Goal: Task Accomplishment & Management: Manage account settings

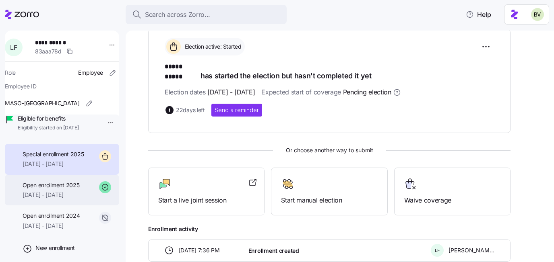
scroll to position [57, 0]
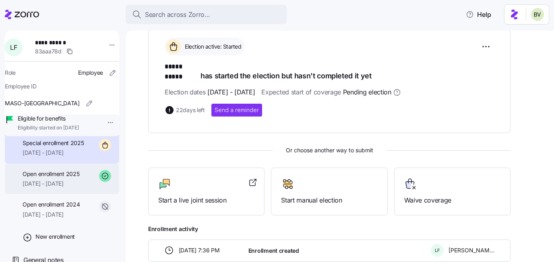
click at [54, 195] on div "Open enrollment 2025 01/01/2025 - 12/31/2025" at bounding box center [62, 179] width 114 height 31
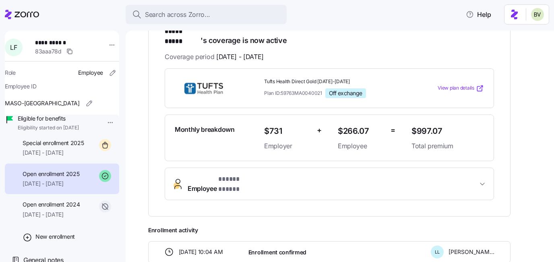
scroll to position [169, 0]
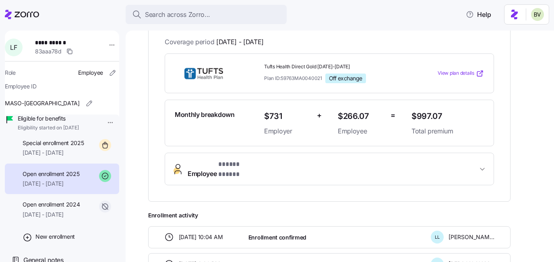
click at [252, 161] on span "* ***** ***** *" at bounding box center [238, 165] width 40 height 10
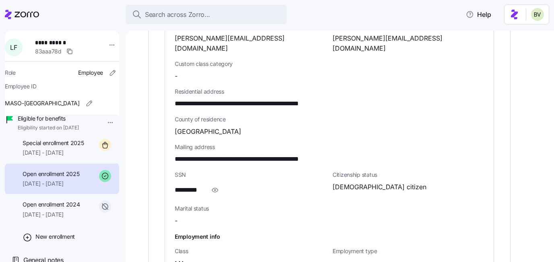
scroll to position [481, 0]
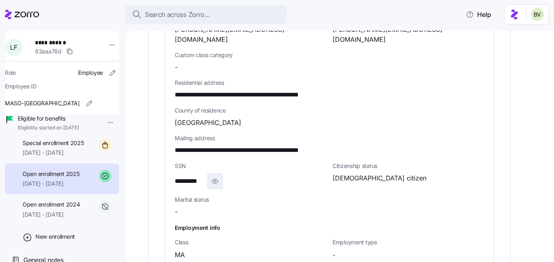
click at [215, 177] on icon "button" at bounding box center [215, 182] width 8 height 10
click at [226, 177] on icon "button" at bounding box center [227, 182] width 8 height 10
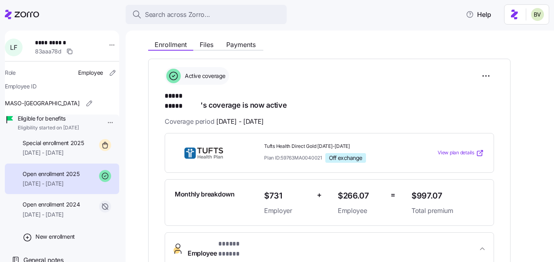
scroll to position [93, 0]
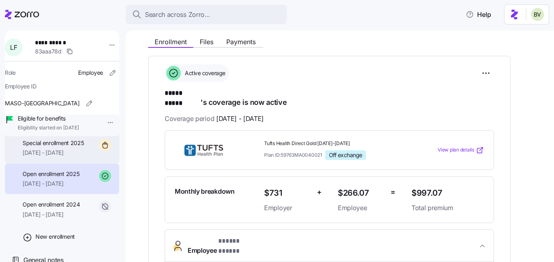
click at [31, 157] on span "09/01/2025 - 12/31/2025" at bounding box center [54, 153] width 62 height 8
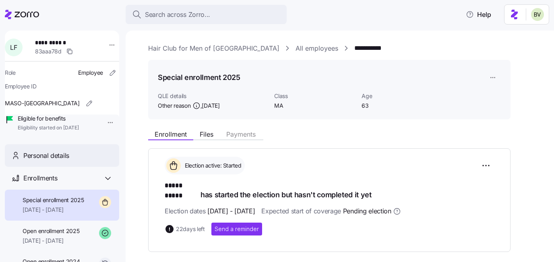
click at [74, 161] on div "Personal details" at bounding box center [67, 156] width 89 height 10
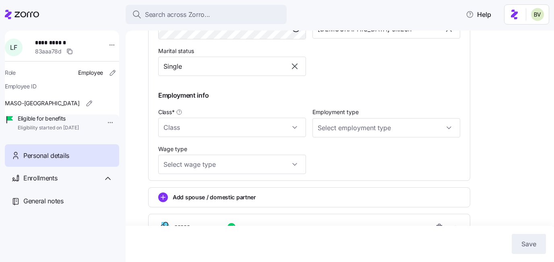
scroll to position [408, 0]
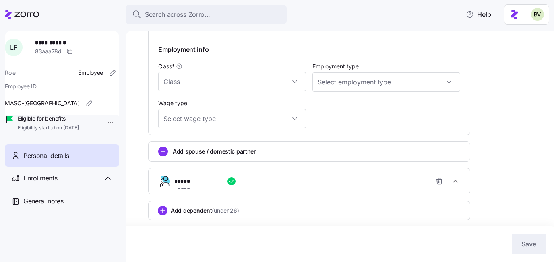
type input "MA"
click at [458, 181] on icon "button" at bounding box center [455, 181] width 8 height 8
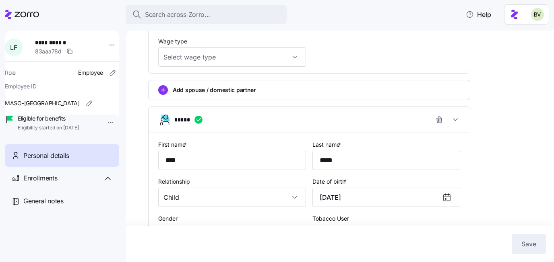
scroll to position [489, 0]
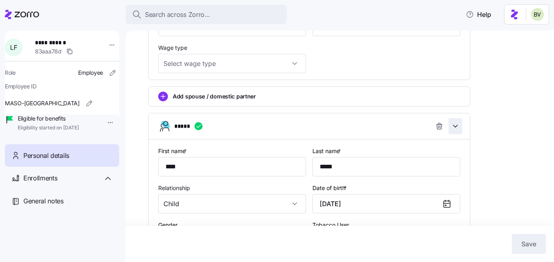
click at [460, 134] on span "button" at bounding box center [455, 126] width 13 height 15
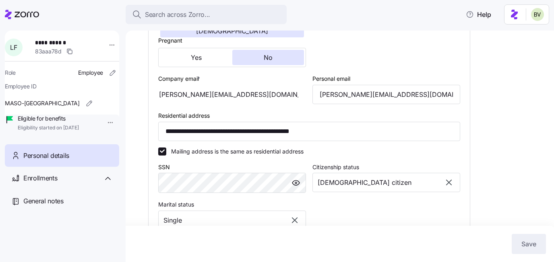
scroll to position [44, 0]
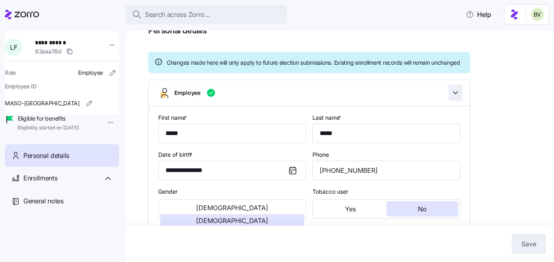
click at [458, 97] on icon "button" at bounding box center [455, 93] width 8 height 8
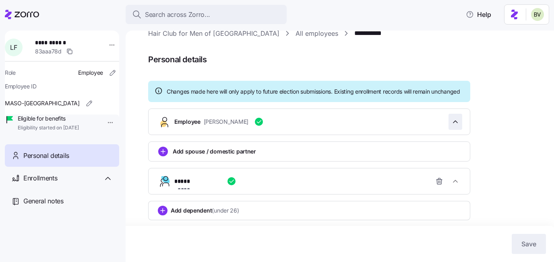
scroll to position [23, 0]
click at [80, 184] on div "Enrollments" at bounding box center [67, 178] width 89 height 10
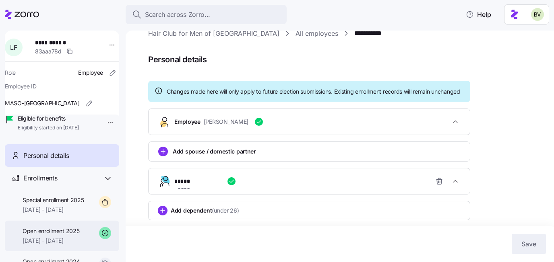
click at [69, 235] on span "Open enrollment 2025" at bounding box center [51, 231] width 57 height 8
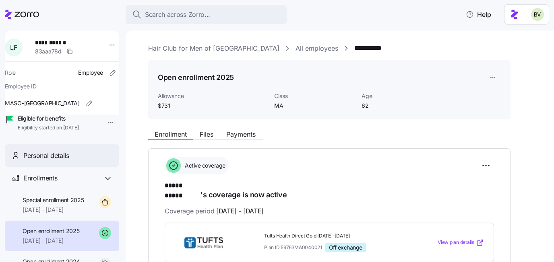
click at [87, 161] on div "Personal details" at bounding box center [67, 156] width 89 height 10
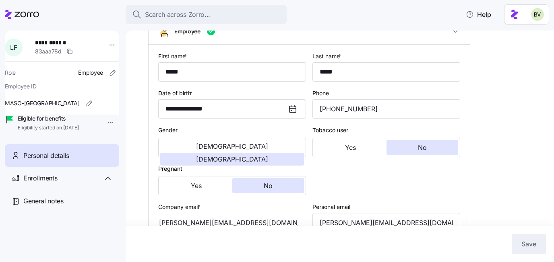
type input "MA"
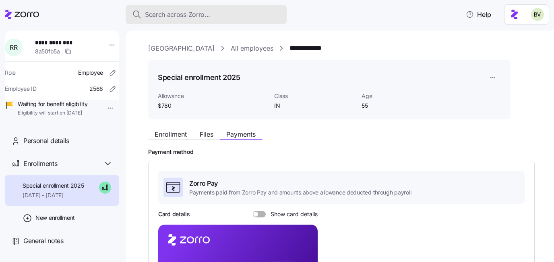
click at [183, 18] on span "Search across Zorro..." at bounding box center [177, 15] width 65 height 10
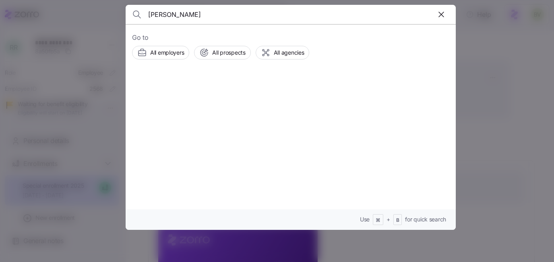
type input "Stephanie Baxter"
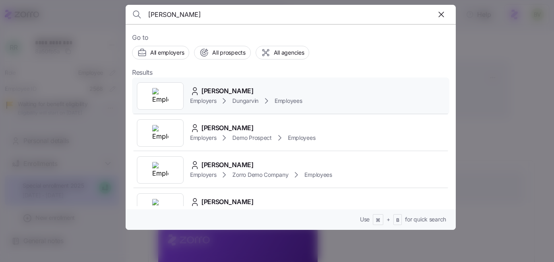
click at [151, 86] on div at bounding box center [160, 96] width 47 height 27
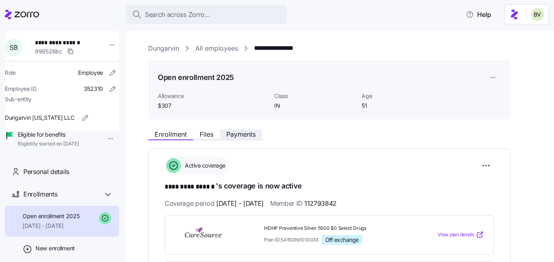
click at [231, 132] on span "Payments" at bounding box center [240, 134] width 29 height 6
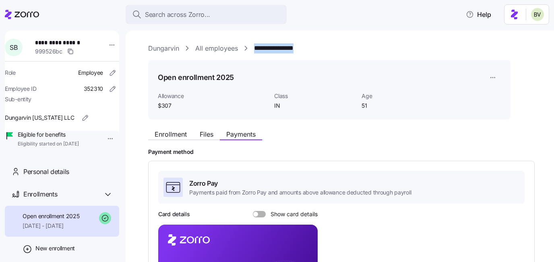
drag, startPoint x: 311, startPoint y: 47, endPoint x: 255, endPoint y: 47, distance: 56.3
click at [255, 47] on div "**********" at bounding box center [345, 48] width 394 height 10
copy link "**********"
click at [169, 133] on span "Enrollment" at bounding box center [171, 134] width 32 height 6
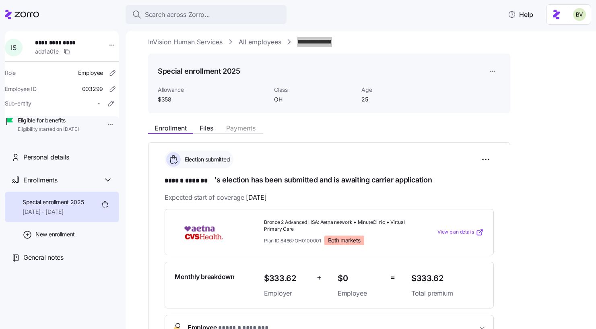
scroll to position [6, 0]
click at [365, 45] on div "**********" at bounding box center [366, 42] width 437 height 10
drag, startPoint x: 359, startPoint y: 41, endPoint x: 298, endPoint y: 41, distance: 60.4
click at [298, 41] on div "**********" at bounding box center [366, 42] width 437 height 10
copy link "**********"
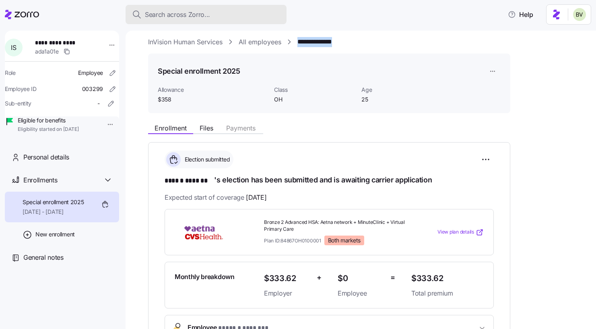
click at [165, 17] on span "Search across Zorro..." at bounding box center [177, 15] width 65 height 10
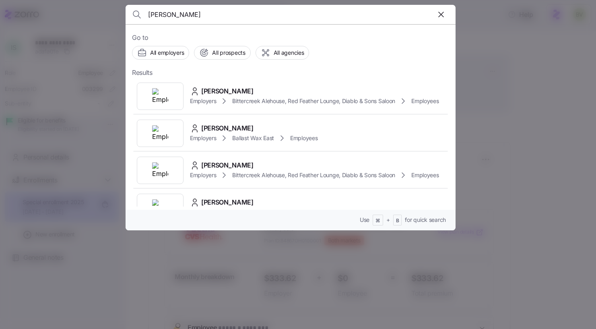
type input "Megan Wayment"
click at [548, 74] on div at bounding box center [298, 164] width 596 height 329
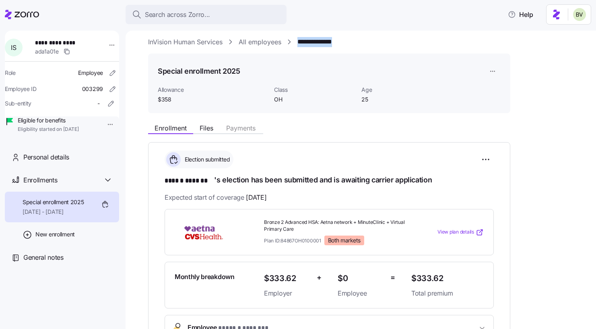
scroll to position [2, 0]
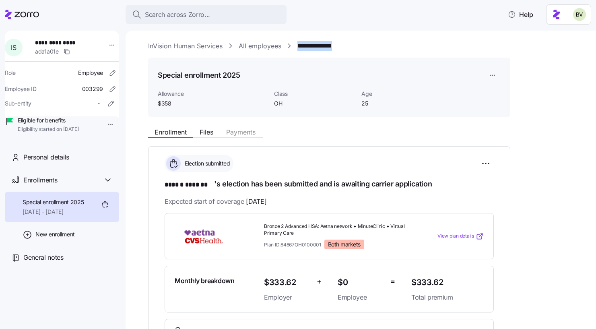
drag, startPoint x: 359, startPoint y: 39, endPoint x: 297, endPoint y: 45, distance: 62.4
click at [297, 45] on div "**********" at bounding box center [366, 46] width 437 height 10
copy link "**********"
click at [359, 51] on div "**********" at bounding box center [366, 46] width 437 height 10
drag, startPoint x: 357, startPoint y: 45, endPoint x: 298, endPoint y: 46, distance: 58.8
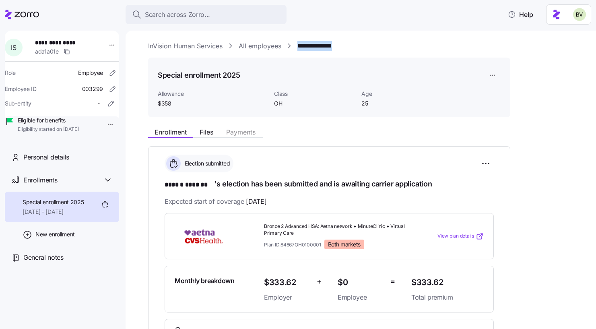
click at [298, 46] on div "**********" at bounding box center [366, 46] width 437 height 10
copy link "**********"
click at [198, 17] on span "Search across Zorro..." at bounding box center [177, 15] width 65 height 10
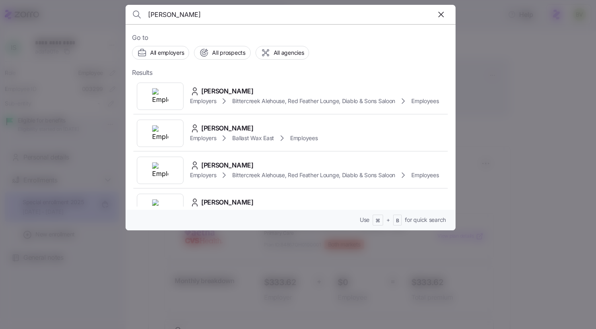
click at [210, 12] on input "Megan Wayment" at bounding box center [251, 14] width 206 height 19
paste input "Laura Bradley"
type input "Laura Bradley"
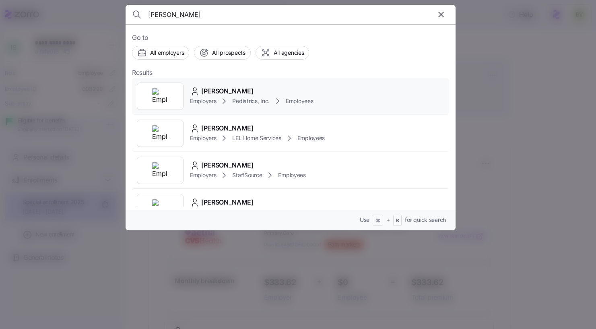
click at [157, 101] on img at bounding box center [160, 96] width 16 height 16
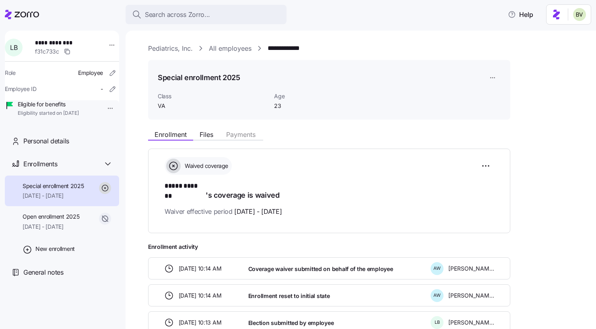
scroll to position [71, 0]
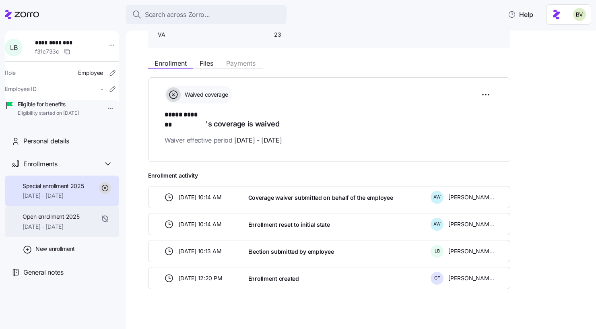
click at [57, 231] on span "07/01/2025 - 07/31/2025" at bounding box center [51, 227] width 57 height 8
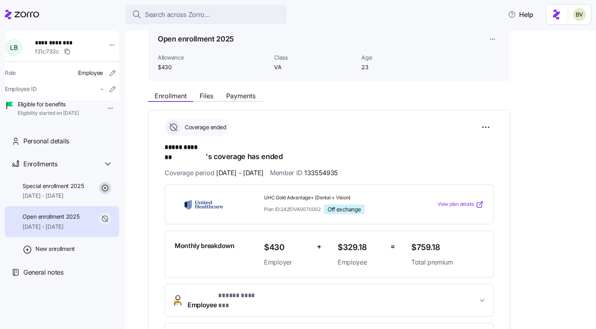
scroll to position [96, 0]
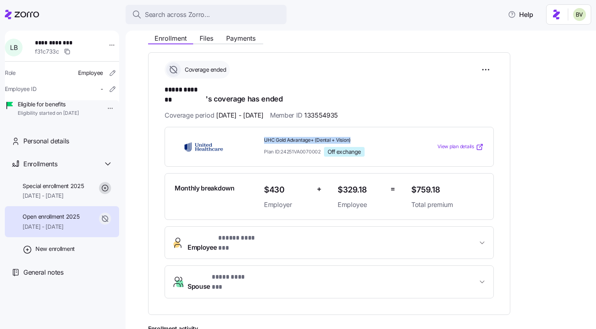
drag, startPoint x: 354, startPoint y: 130, endPoint x: 262, endPoint y: 129, distance: 92.2
click at [262, 134] on div "UHC Gold Advantage+ (Dental + Vision) Plan ID: 24251VA0070002 Off exchange" at bounding box center [334, 147] width 147 height 26
copy span "UHC Gold Advantage+ (Dental + Vision)"
drag, startPoint x: 446, startPoint y: 177, endPoint x: 413, endPoint y: 177, distance: 33.0
click at [413, 183] on span "$759.18" at bounding box center [447, 189] width 72 height 13
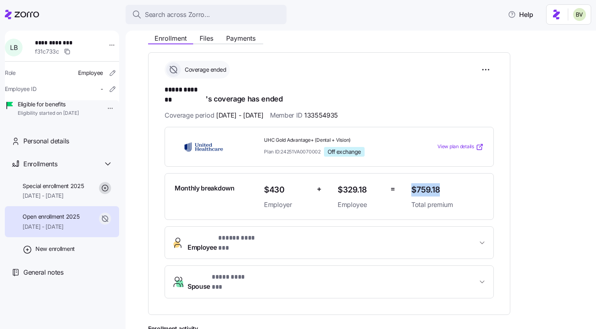
copy span "$759.18"
click at [62, 200] on span "08/01/2025 - 12/31/2025" at bounding box center [54, 196] width 62 height 8
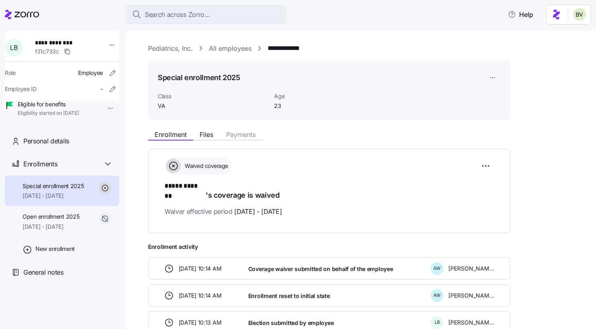
click at [492, 76] on html "**********" at bounding box center [298, 162] width 596 height 324
click at [489, 108] on div "Delete enrollment record" at bounding box center [525, 110] width 74 height 13
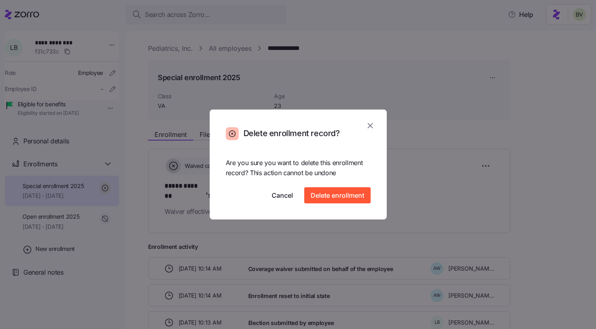
drag, startPoint x: 331, startPoint y: 194, endPoint x: 379, endPoint y: 110, distance: 95.9
click at [382, 111] on section "Delete enrollment record? Are you sure you want to delete this enrollment recor…" at bounding box center [298, 164] width 177 height 110
click at [369, 125] on icon "button" at bounding box center [370, 125] width 9 height 9
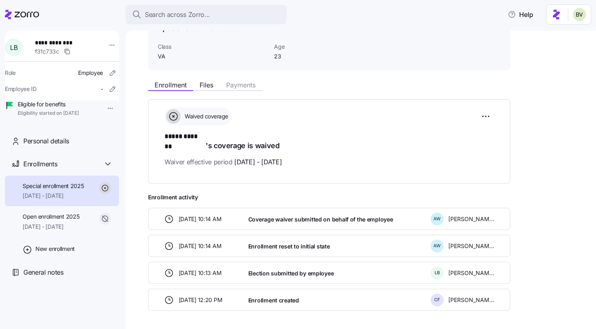
scroll to position [49, 0]
click at [64, 262] on span "General notes" at bounding box center [43, 272] width 40 height 10
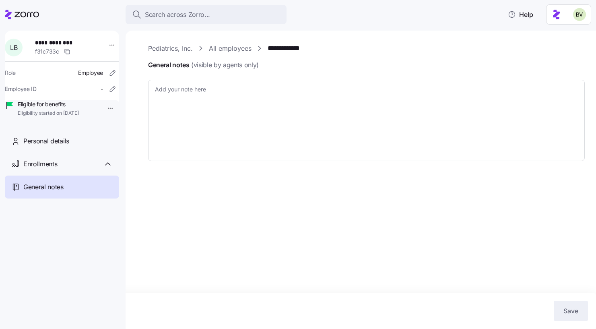
click at [55, 192] on span "General notes" at bounding box center [43, 187] width 40 height 10
click at [56, 169] on span "Enrollments" at bounding box center [40, 164] width 34 height 10
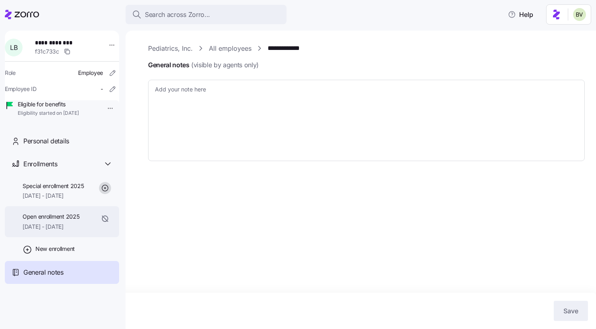
click at [56, 231] on span "07/01/2025 - 07/31/2025" at bounding box center [51, 227] width 57 height 8
type textarea "x"
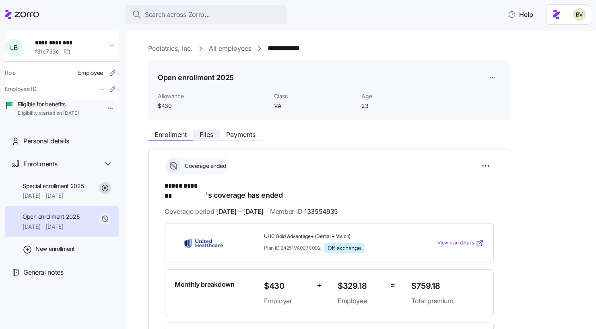
click at [208, 136] on span "Files" at bounding box center [207, 134] width 14 height 6
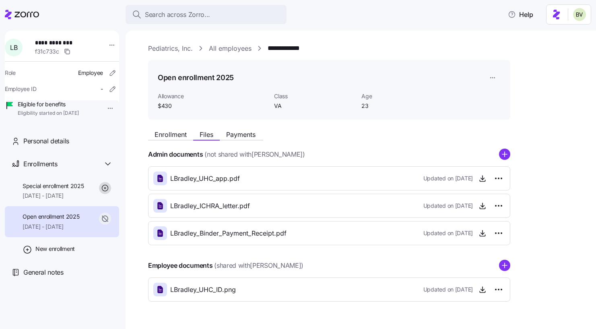
scroll to position [21, 0]
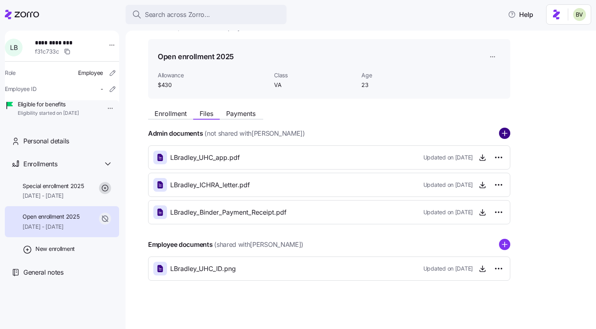
click at [503, 132] on circle "add icon" at bounding box center [504, 133] width 10 height 10
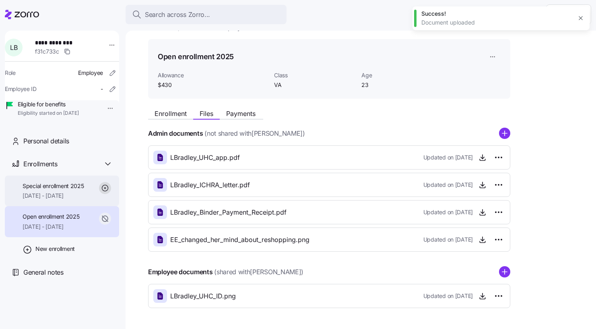
click at [60, 200] on span "08/01/2025 - 12/31/2025" at bounding box center [54, 196] width 62 height 8
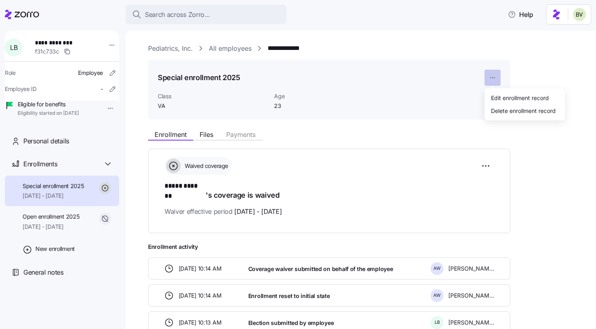
click at [497, 80] on html "**********" at bounding box center [298, 162] width 596 height 324
click at [492, 116] on div "Delete enrollment record" at bounding box center [525, 110] width 74 height 13
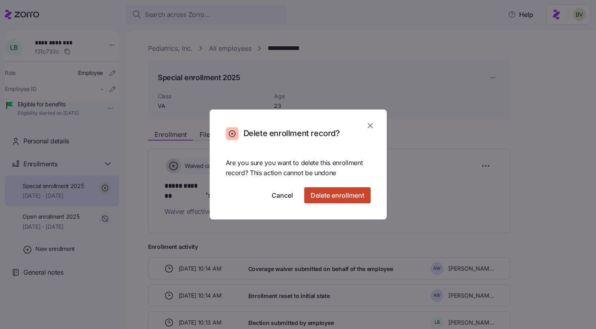
click at [356, 191] on span "Delete enrollment" at bounding box center [338, 195] width 54 height 10
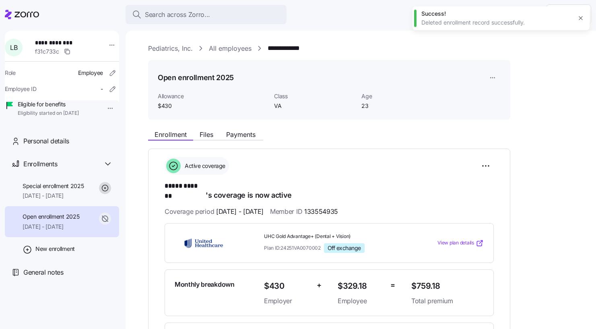
click at [72, 221] on span "Open enrollment 2025" at bounding box center [51, 216] width 57 height 8
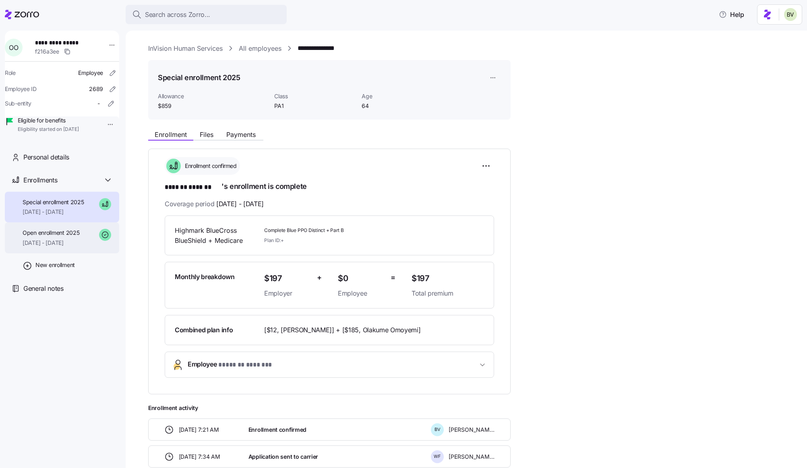
click at [70, 247] on span "01/01/2025 - 09/30/2025" at bounding box center [51, 243] width 57 height 8
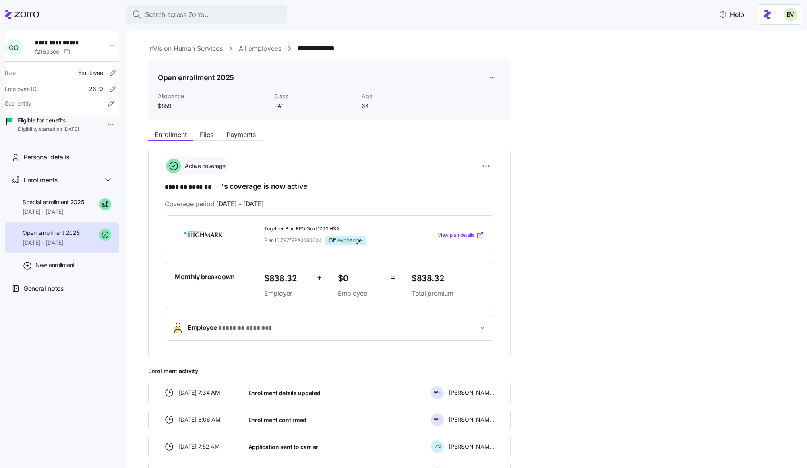
click at [176, 17] on span "Search across Zorro..." at bounding box center [177, 15] width 65 height 10
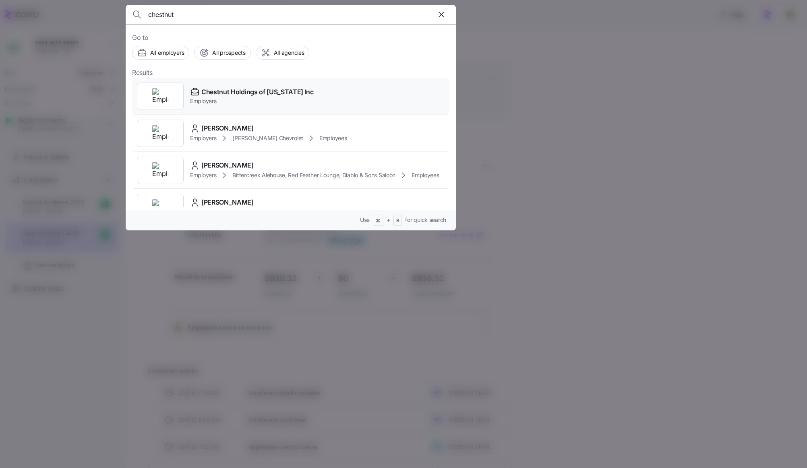
type input "chestnut"
click at [162, 89] on img at bounding box center [160, 96] width 16 height 16
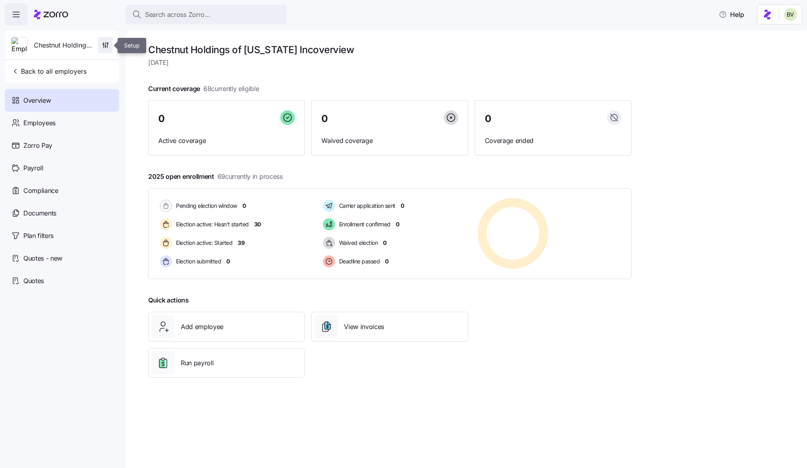
click at [109, 49] on span "button" at bounding box center [106, 44] width 14 height 15
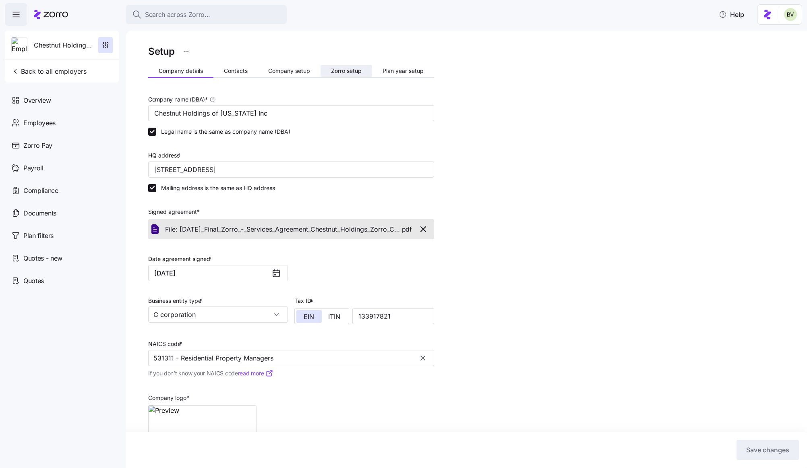
click at [366, 70] on button "Zorro setup" at bounding box center [346, 71] width 52 height 12
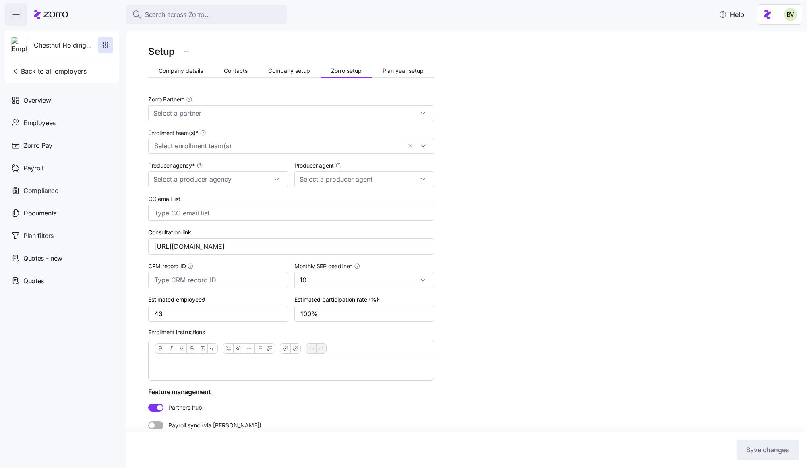
type input "Zorro"
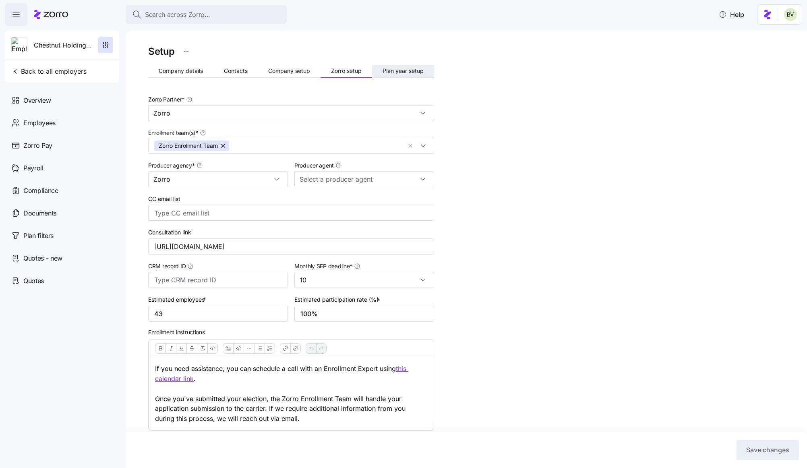
click at [387, 72] on span "Plan year setup" at bounding box center [402, 71] width 41 height 6
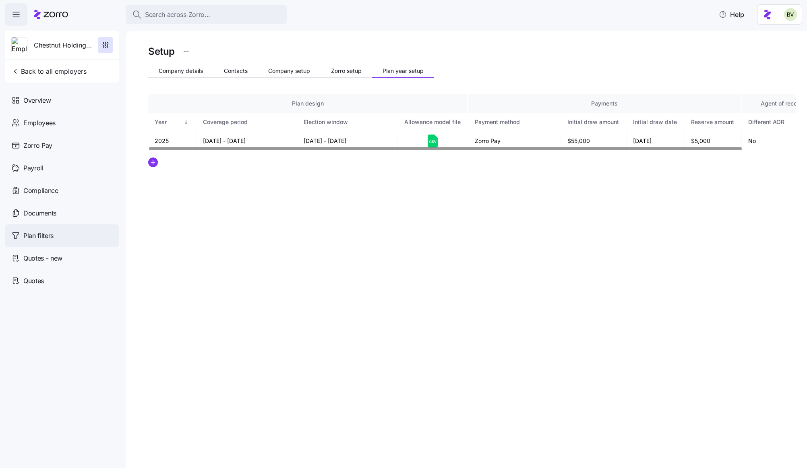
click at [64, 233] on div "Plan filters" at bounding box center [62, 235] width 114 height 23
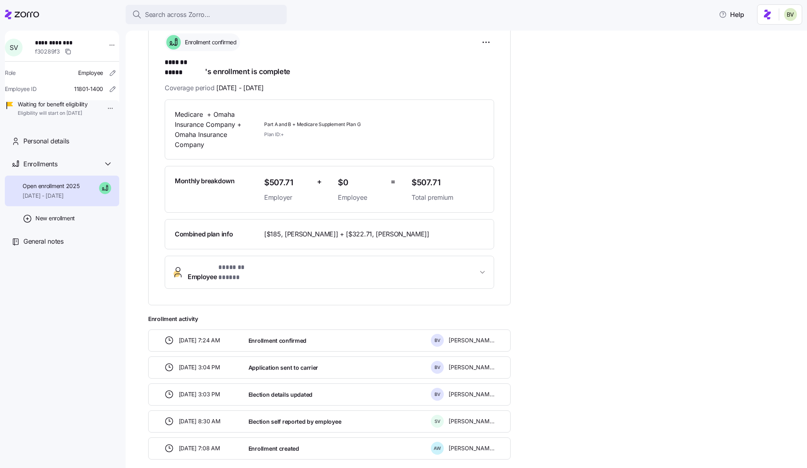
scroll to position [124, 0]
click at [194, 17] on span "Search across Zorro..." at bounding box center [177, 15] width 65 height 10
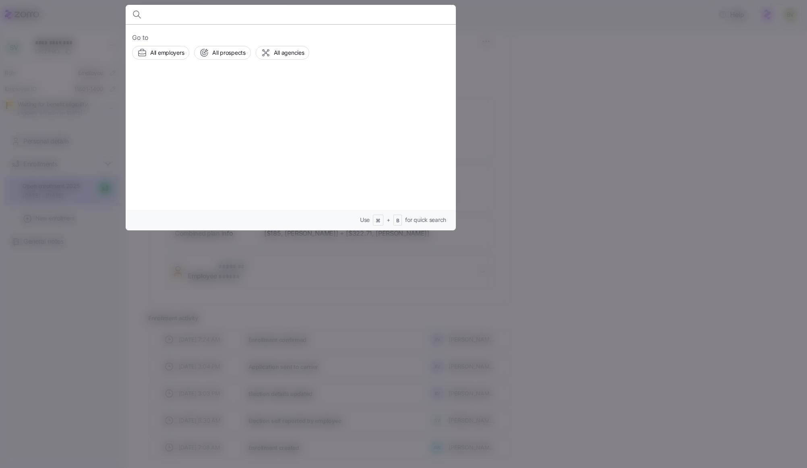
click at [274, 15] on input at bounding box center [251, 14] width 206 height 19
click at [169, 20] on input "truele" at bounding box center [251, 14] width 206 height 19
type input "Trulegal"
click at [161, 91] on img at bounding box center [160, 96] width 16 height 16
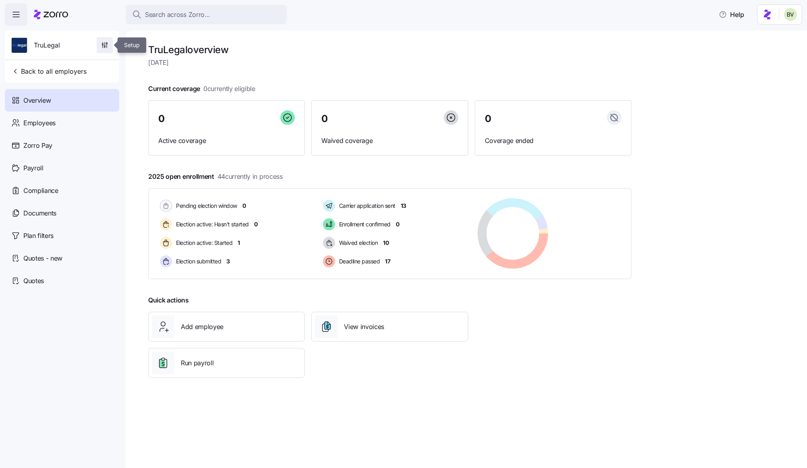
click at [105, 47] on icon "button" at bounding box center [105, 45] width 8 height 8
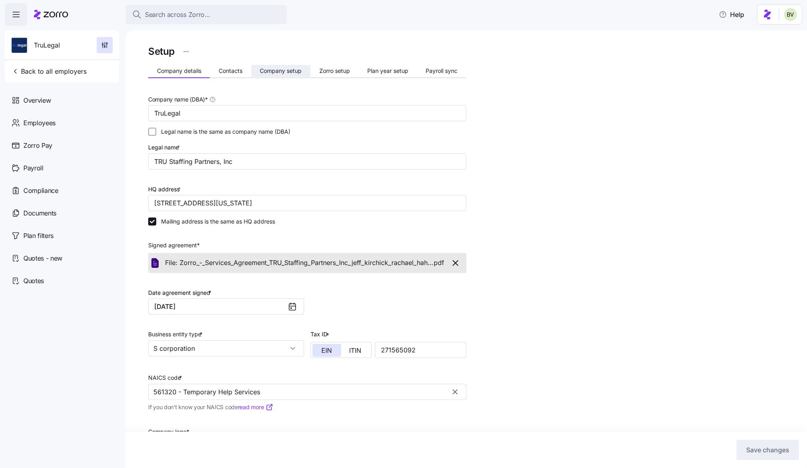
click at [293, 70] on span "Company setup" at bounding box center [281, 71] width 42 height 6
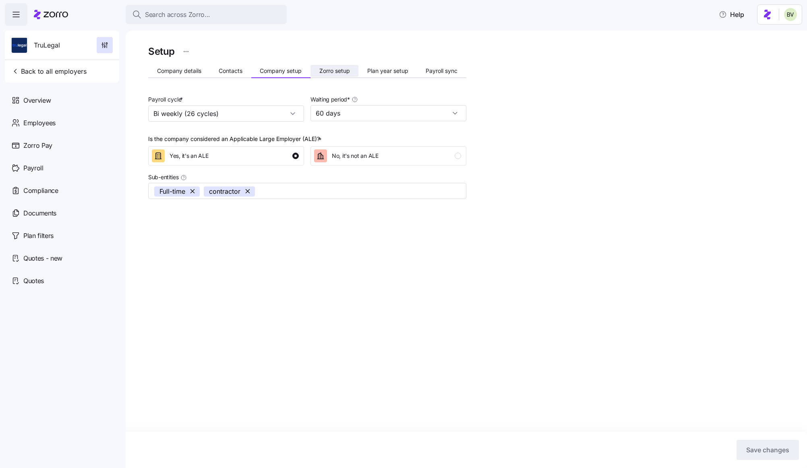
click at [334, 71] on span "Zorro setup" at bounding box center [334, 71] width 31 height 6
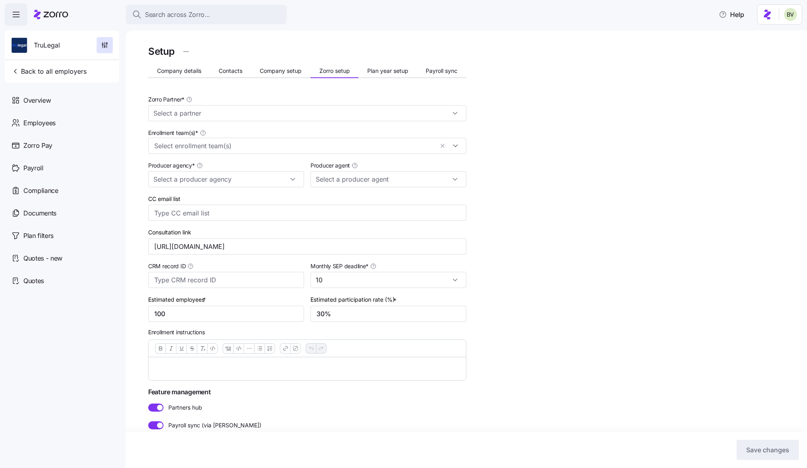
type input "[PERSON_NAME] ([PERSON_NAME][EMAIL_ADDRESS][PERSON_NAME][DOMAIN_NAME])"
type input "Zorro"
type input "Triton Benefits - [GEOGRAPHIC_DATA]"
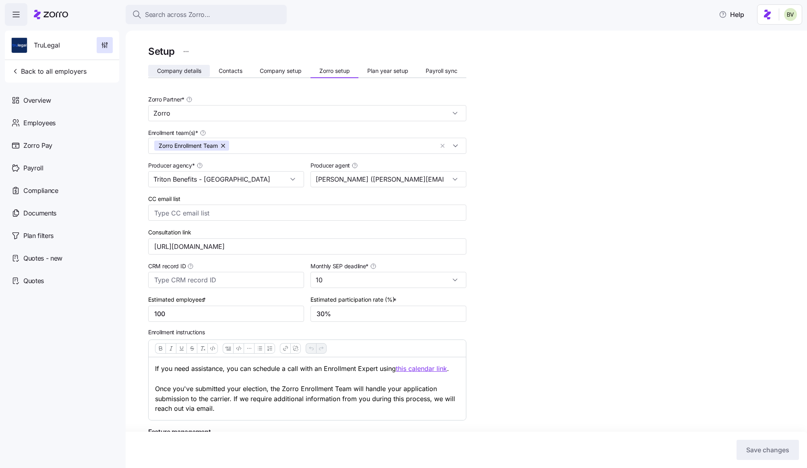
click at [187, 71] on span "Company details" at bounding box center [179, 71] width 44 height 6
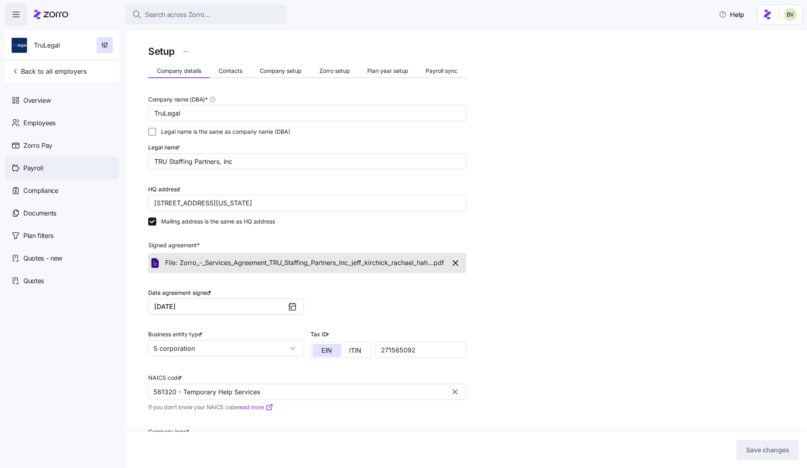
click at [55, 178] on div "Payroll" at bounding box center [62, 168] width 114 height 23
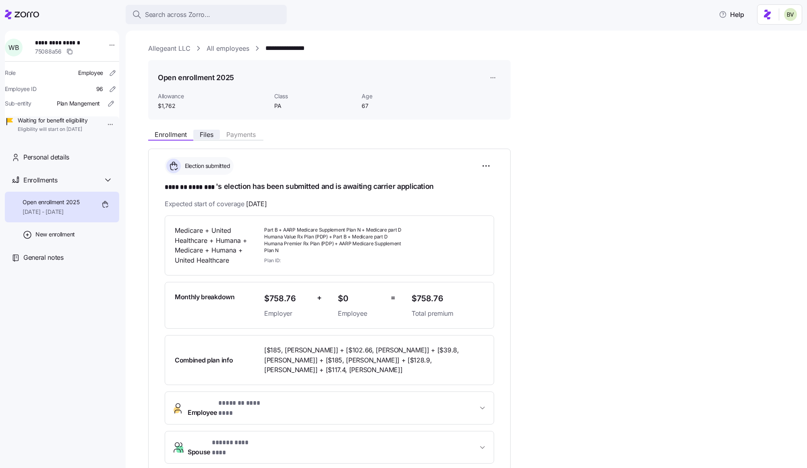
click at [210, 138] on span "Files" at bounding box center [207, 134] width 14 height 6
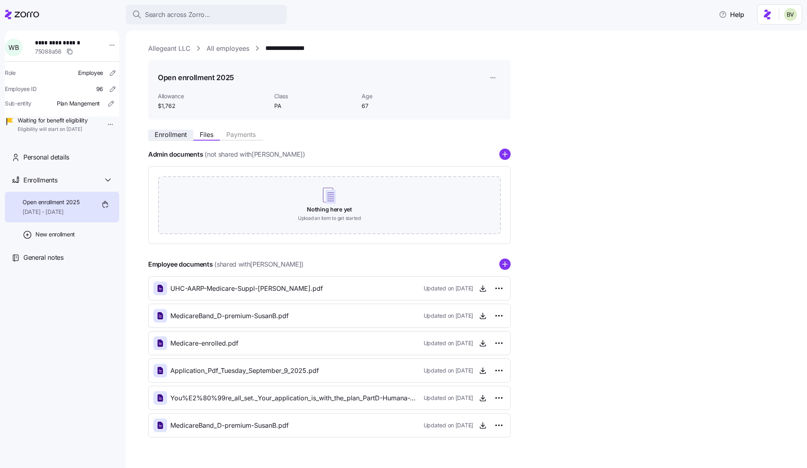
click at [181, 136] on span "Enrollment" at bounding box center [171, 134] width 32 height 6
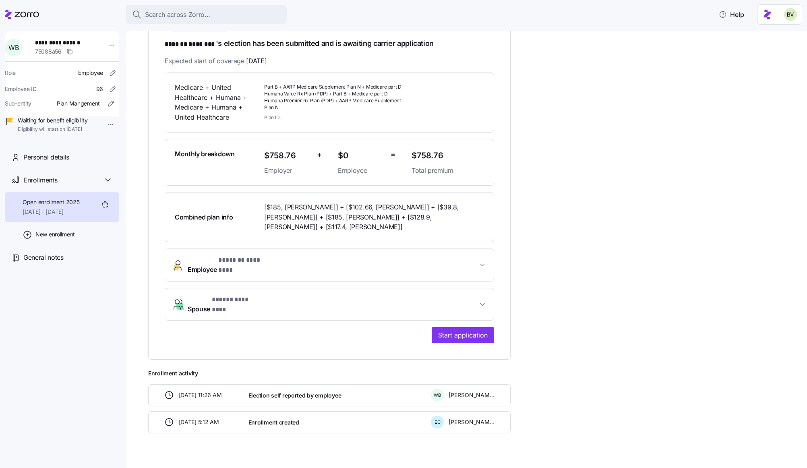
scroll to position [143, 0]
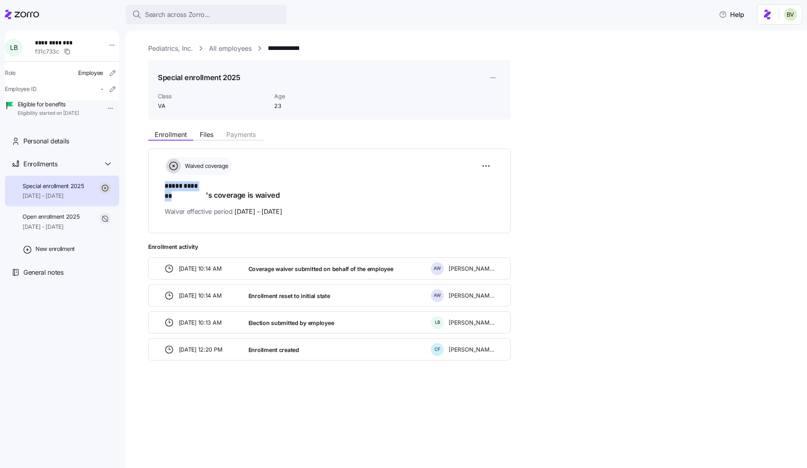
drag, startPoint x: 205, startPoint y: 187, endPoint x: 166, endPoint y: 184, distance: 39.5
click at [166, 184] on h1 "***** ******* 's coverage is waived" at bounding box center [329, 190] width 329 height 19
copy span "***** *******"
click at [56, 231] on span "[DATE] - [DATE]" at bounding box center [51, 227] width 57 height 8
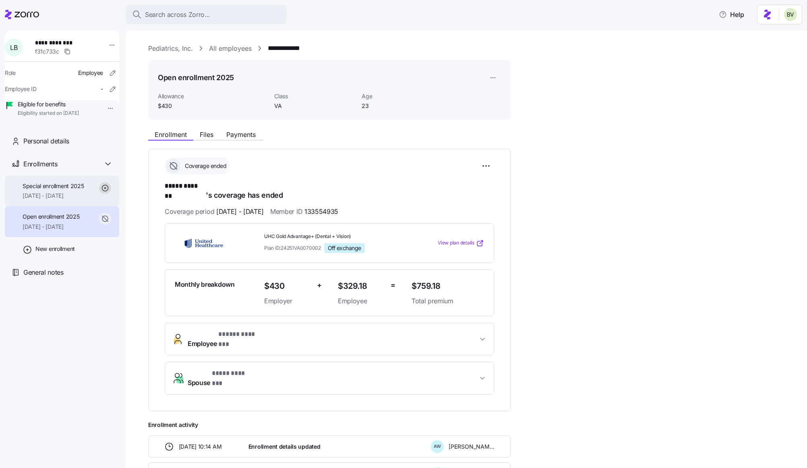
click at [62, 200] on span "[DATE] - [DATE]" at bounding box center [54, 196] width 62 height 8
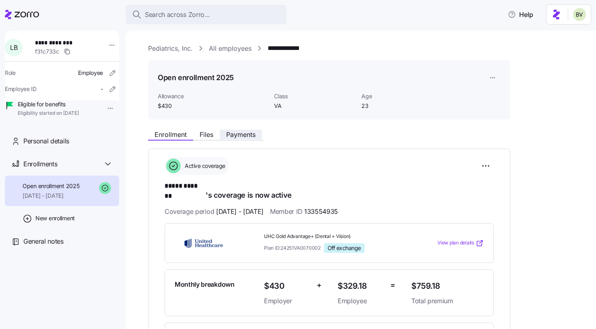
click at [247, 136] on span "Payments" at bounding box center [240, 134] width 29 height 6
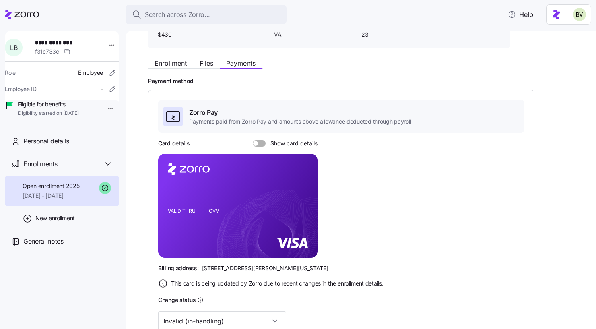
scroll to position [200, 0]
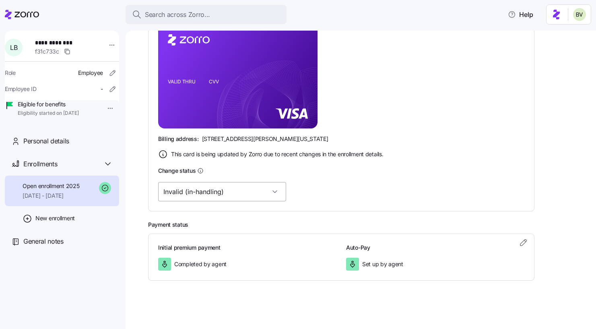
click at [244, 193] on input "Invalid (in-handling)" at bounding box center [222, 191] width 128 height 19
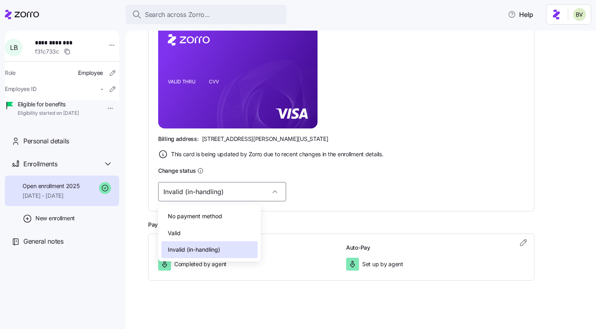
click at [200, 233] on div "Valid" at bounding box center [209, 233] width 96 height 17
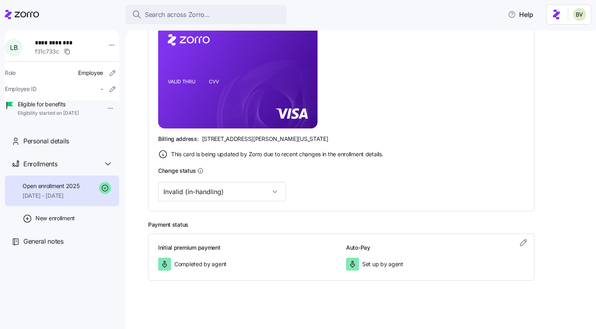
type input "Valid"
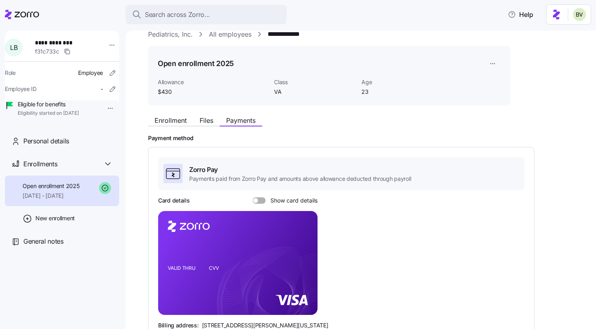
scroll to position [0, 0]
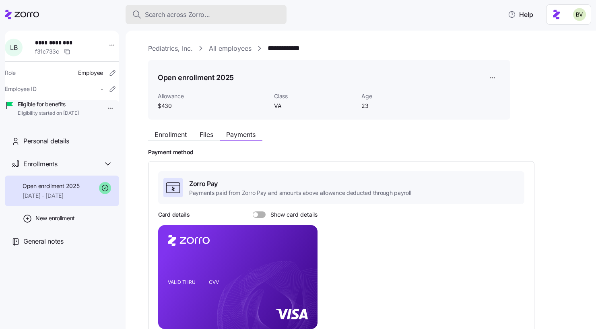
click at [187, 16] on span "Search across Zorro..." at bounding box center [177, 15] width 65 height 10
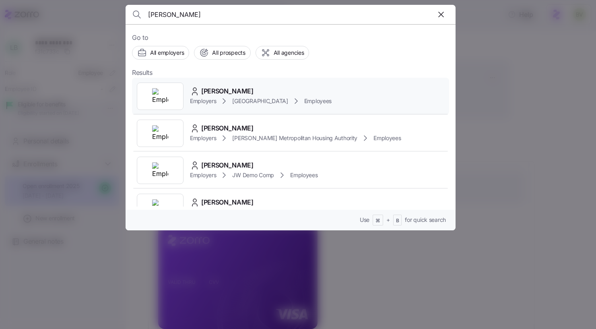
type input "thelma ramsey"
click at [168, 93] on div at bounding box center [160, 96] width 47 height 27
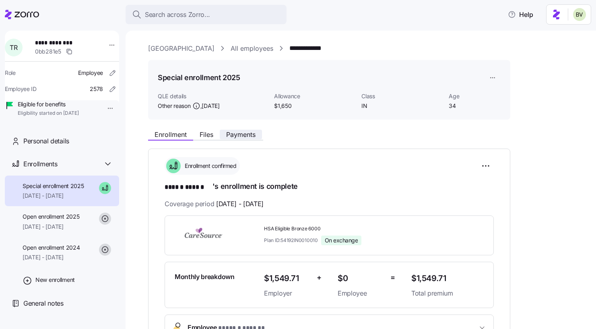
click at [254, 131] on span "Payments" at bounding box center [240, 134] width 29 height 6
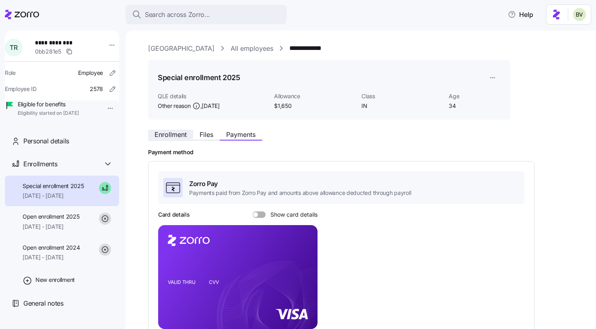
click at [180, 138] on span "Enrollment" at bounding box center [171, 134] width 32 height 6
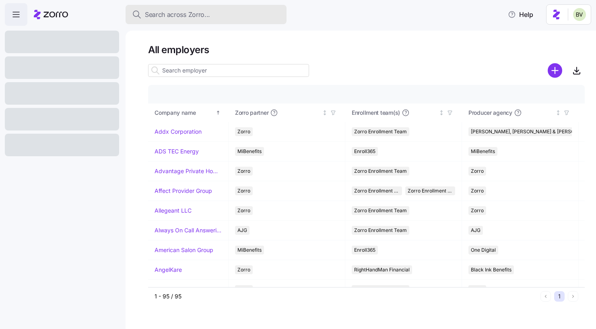
click at [182, 18] on span "Search across Zorro..." at bounding box center [177, 15] width 65 height 10
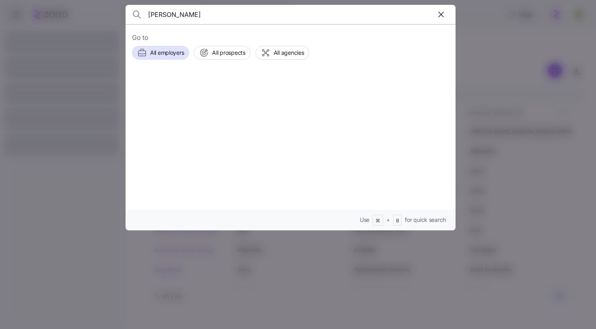
type input "Dakota Schaefer"
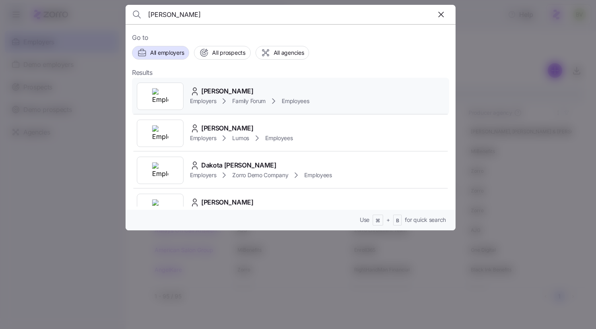
click at [158, 100] on img at bounding box center [160, 96] width 16 height 16
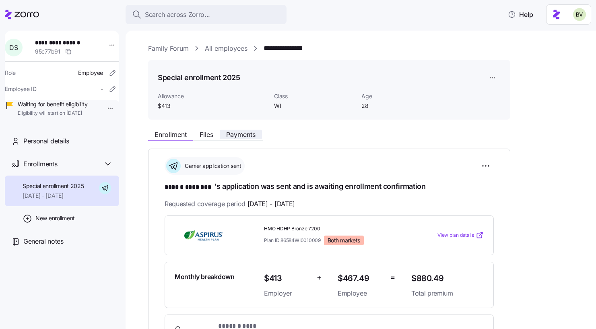
click at [238, 130] on button "Payments" at bounding box center [241, 135] width 42 height 10
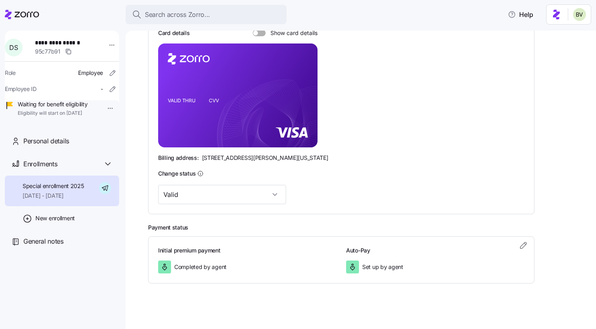
scroll to position [184, 0]
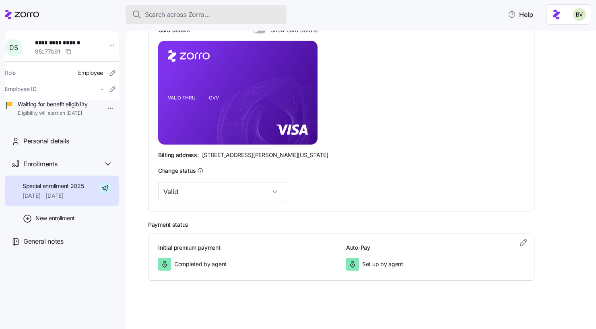
click at [173, 17] on span "Search across Zorro..." at bounding box center [177, 15] width 65 height 10
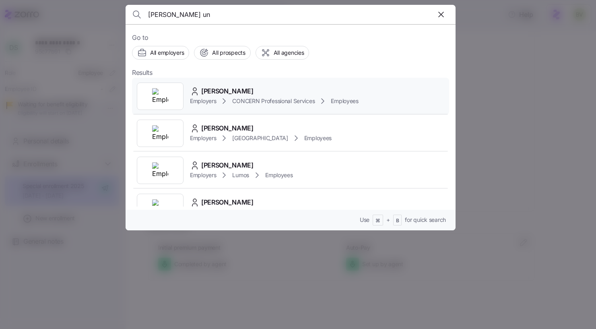
type input "bethanne un"
click at [164, 94] on img at bounding box center [160, 96] width 16 height 16
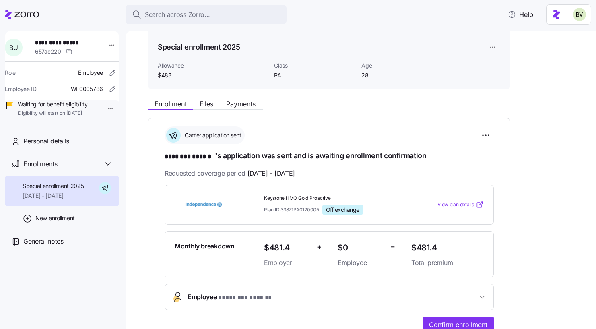
scroll to position [21, 0]
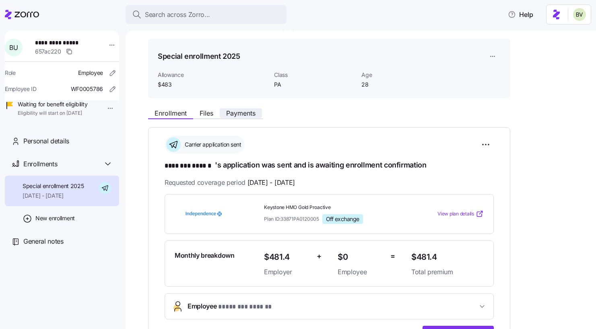
click at [245, 111] on span "Payments" at bounding box center [240, 113] width 29 height 6
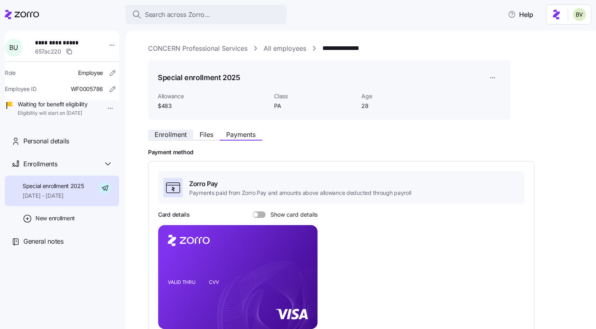
click at [163, 135] on span "Enrollment" at bounding box center [171, 134] width 32 height 6
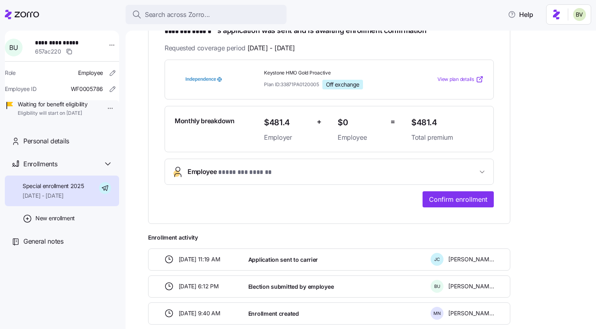
scroll to position [155, 0]
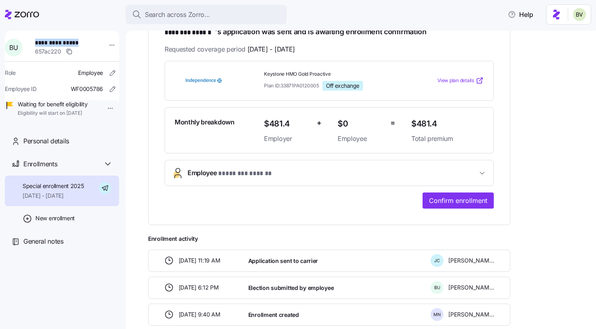
drag, startPoint x: 83, startPoint y: 43, endPoint x: 39, endPoint y: 43, distance: 43.9
click at [39, 43] on span "**********" at bounding box center [63, 43] width 56 height 8
copy span "**********"
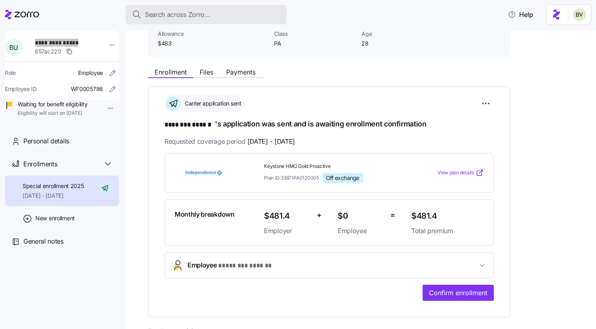
scroll to position [50, 0]
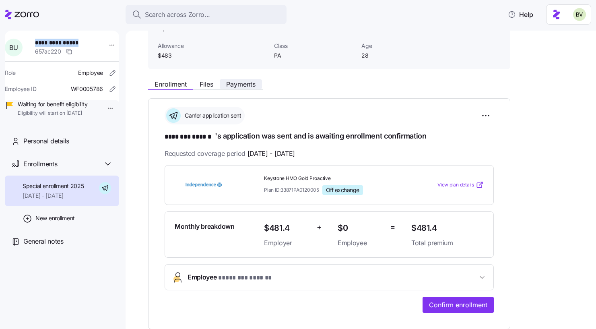
click at [242, 85] on span "Payments" at bounding box center [240, 84] width 29 height 6
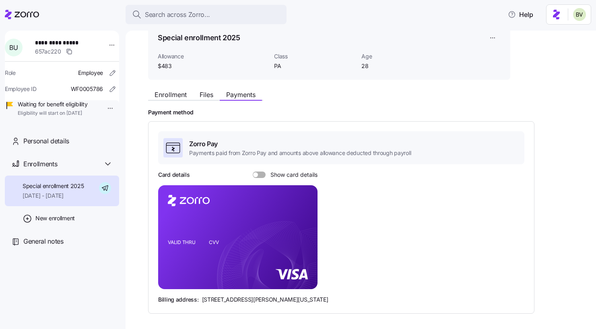
scroll to position [73, 0]
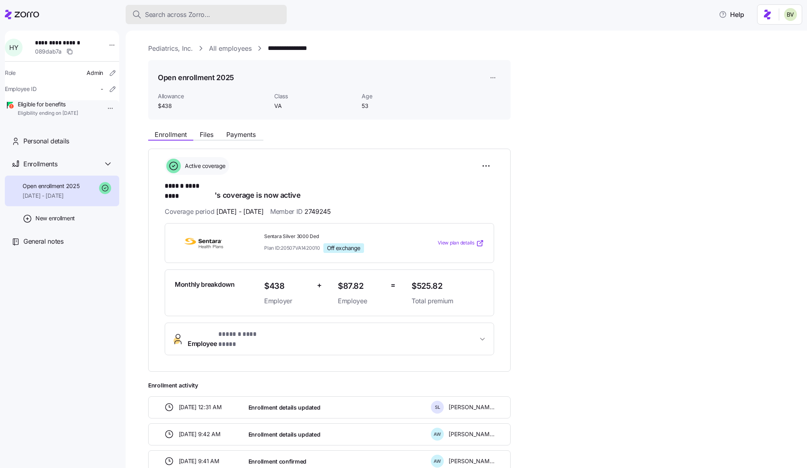
click at [241, 16] on div "Search across Zorro..." at bounding box center [206, 15] width 148 height 10
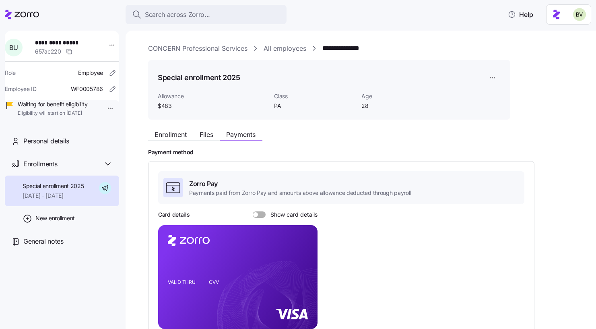
scroll to position [73, 0]
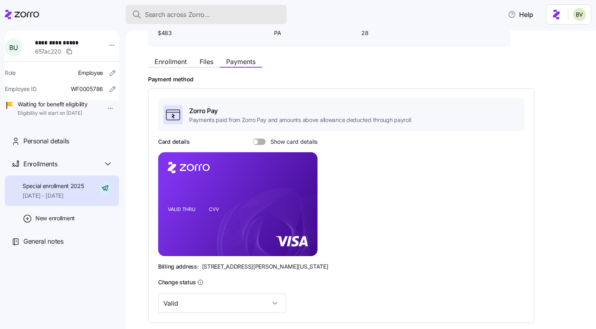
click at [172, 13] on span "Search across Zorro..." at bounding box center [177, 15] width 65 height 10
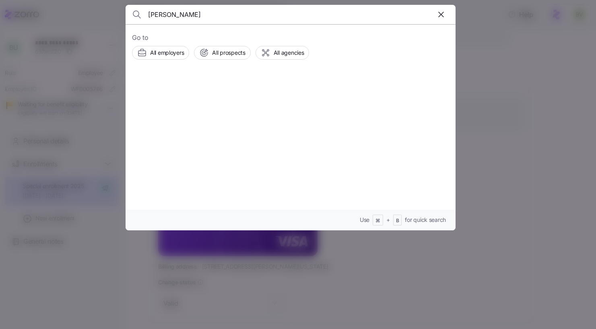
type input "[PERSON_NAME]"
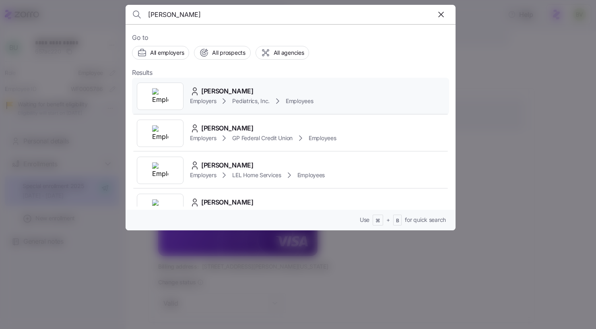
click at [164, 99] on img at bounding box center [160, 96] width 16 height 16
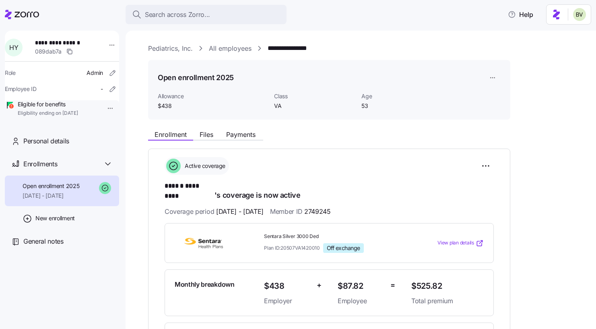
click at [75, 108] on span "Eligible for benefits" at bounding box center [48, 104] width 60 height 8
click at [104, 107] on html "**********" at bounding box center [298, 162] width 596 height 324
click at [121, 124] on div "Terminate employee" at bounding box center [131, 126] width 54 height 9
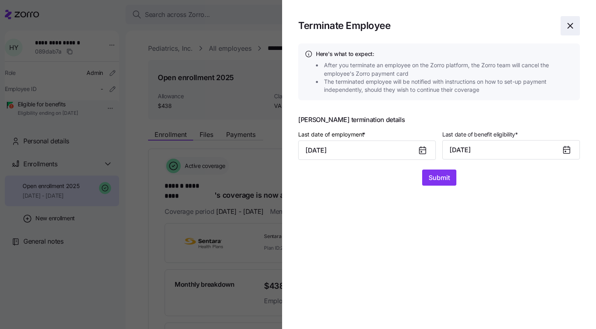
click at [573, 25] on icon "button" at bounding box center [570, 26] width 10 height 10
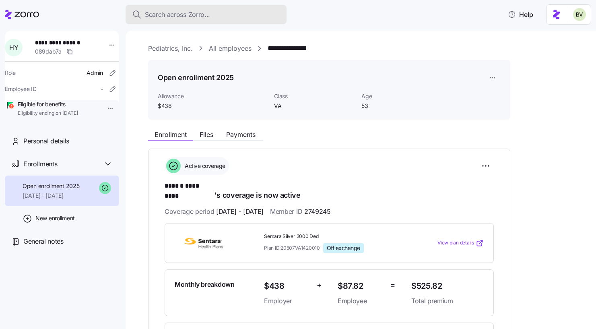
click at [186, 13] on span "Search across Zorro..." at bounding box center [177, 15] width 65 height 10
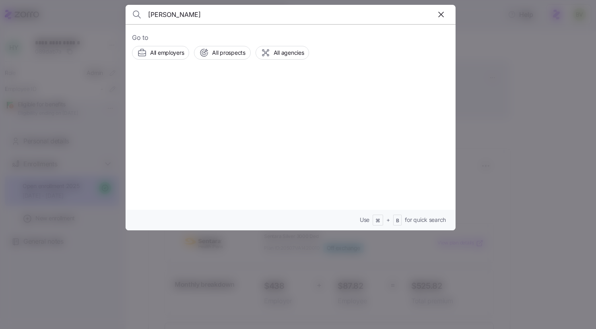
type input "[PERSON_NAME]"
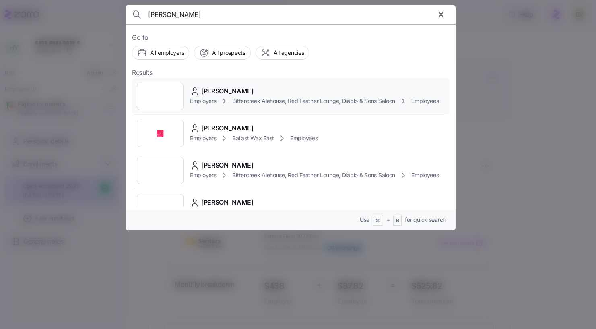
click at [171, 99] on div at bounding box center [160, 96] width 47 height 27
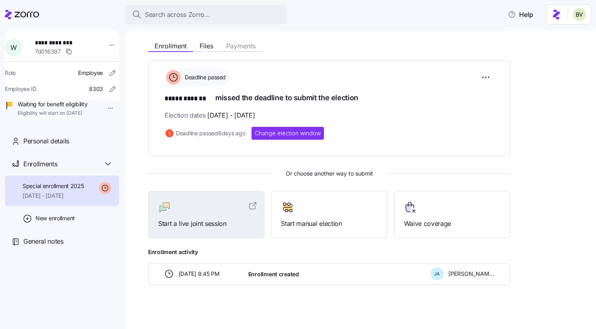
scroll to position [92, 0]
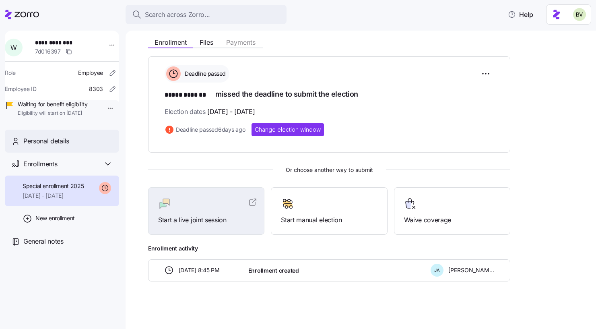
click at [54, 146] on span "Personal details" at bounding box center [46, 141] width 46 height 10
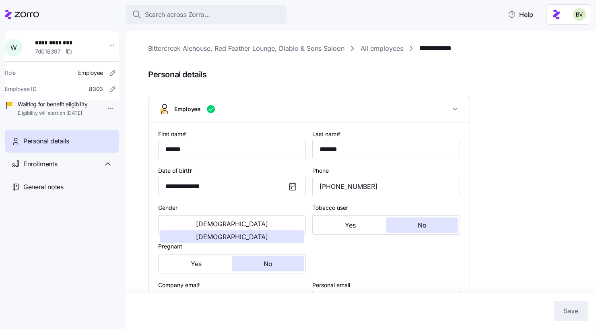
type input "All Employees"
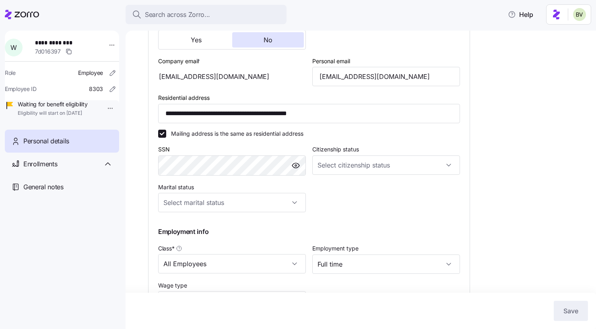
scroll to position [306, 0]
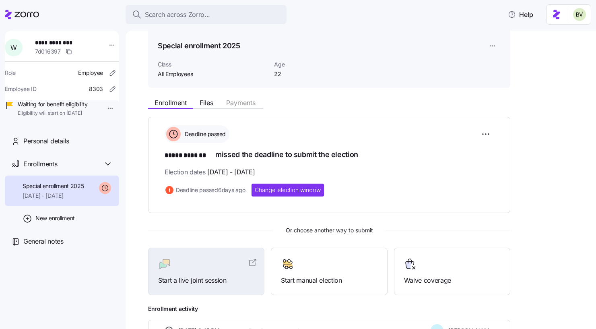
scroll to position [19, 0]
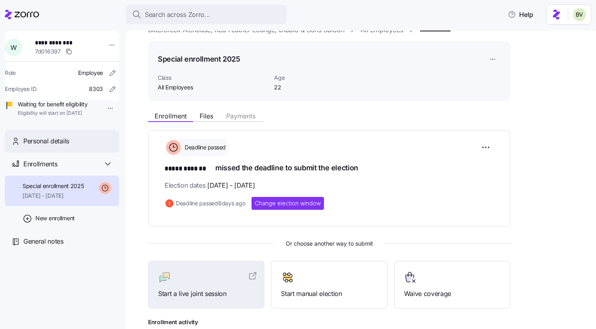
click at [80, 146] on div "Personal details" at bounding box center [67, 141] width 89 height 10
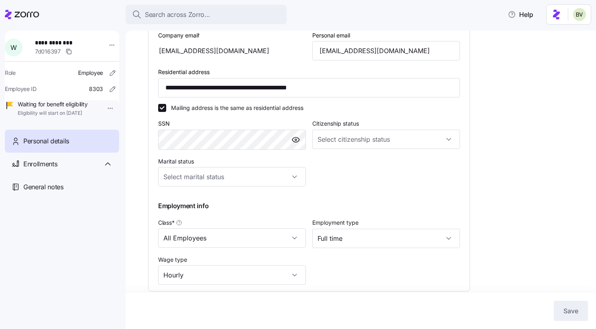
scroll to position [259, 0]
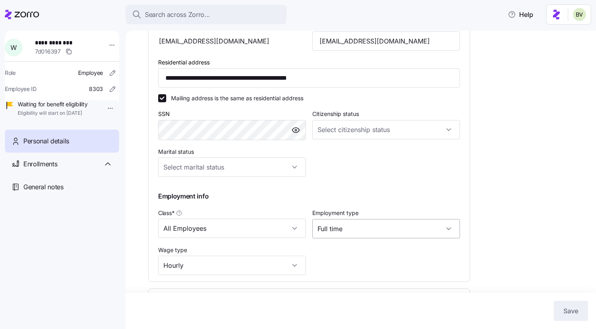
click at [363, 228] on input "Full time" at bounding box center [386, 228] width 148 height 19
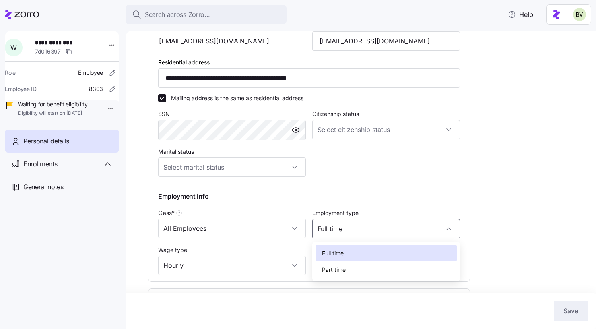
click at [344, 268] on span "Part time" at bounding box center [334, 269] width 24 height 9
type input "Part time"
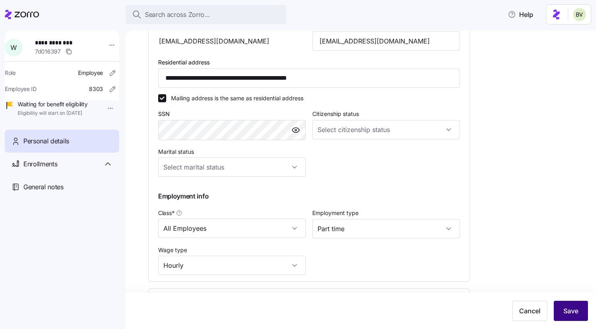
click at [572, 309] on span "Save" at bounding box center [570, 311] width 15 height 10
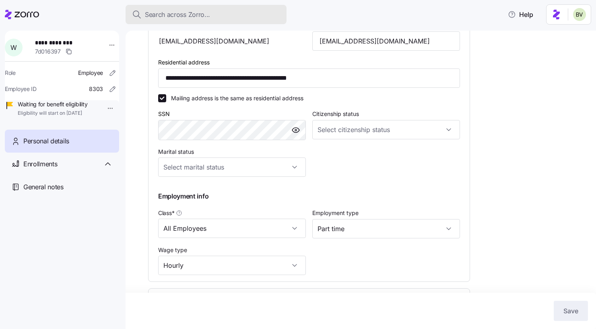
click at [196, 12] on span "Search across Zorro..." at bounding box center [177, 15] width 65 height 10
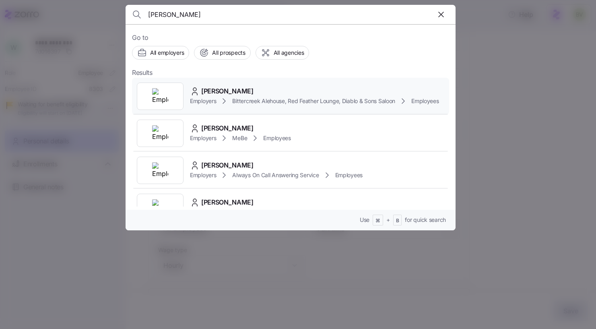
type input "[PERSON_NAME]"
click at [159, 97] on img at bounding box center [160, 96] width 16 height 16
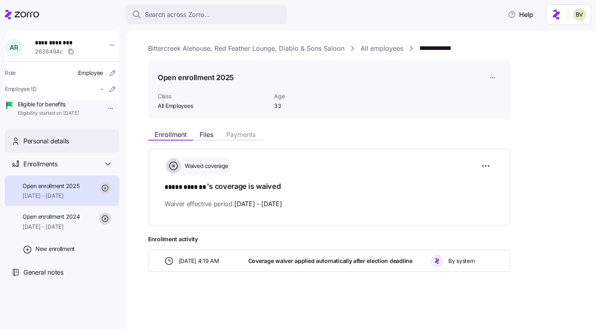
click at [61, 146] on span "Personal details" at bounding box center [46, 141] width 46 height 10
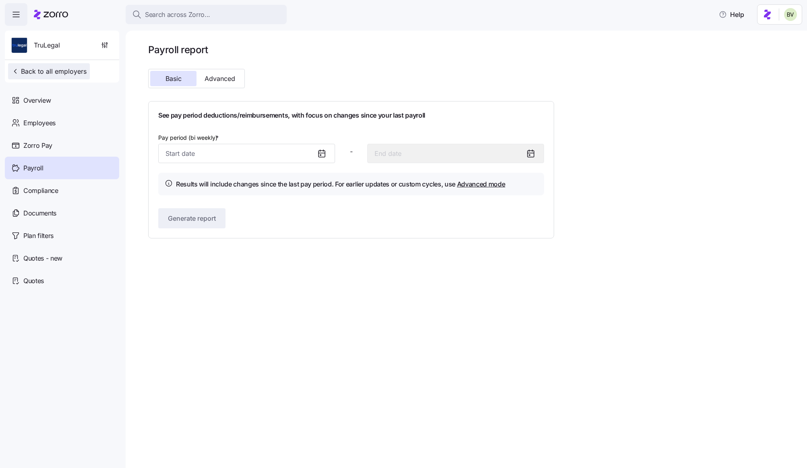
click at [63, 75] on span "Back to all employers" at bounding box center [48, 71] width 75 height 10
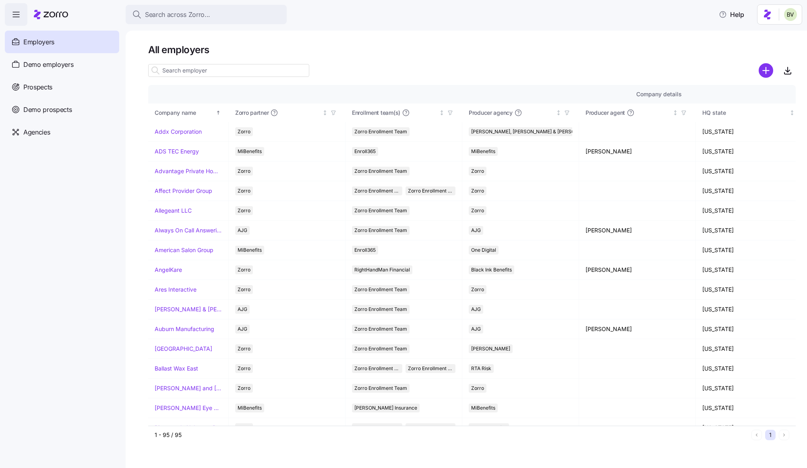
click at [169, 72] on input at bounding box center [228, 70] width 161 height 13
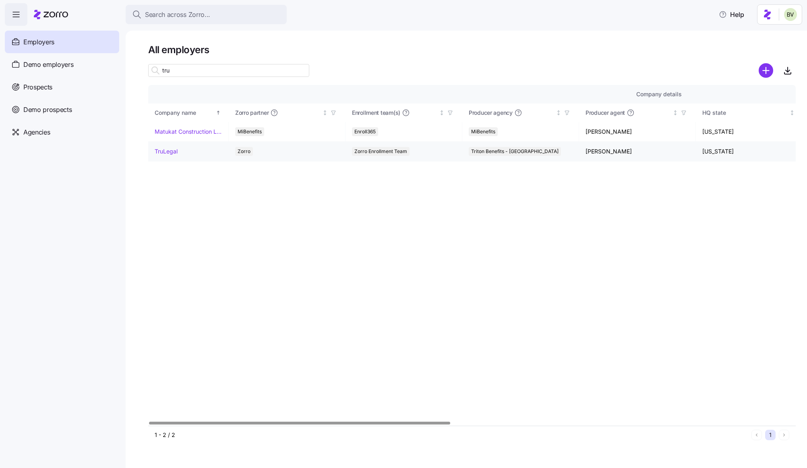
type input "tru"
click at [177, 151] on link "TruLegal" at bounding box center [166, 151] width 23 height 8
click at [170, 150] on link "TruLegal" at bounding box center [166, 151] width 23 height 8
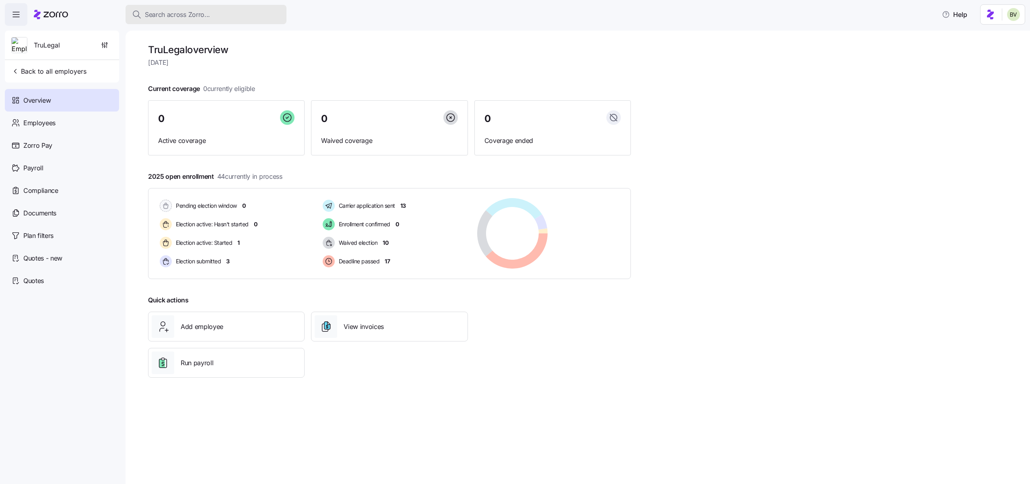
click at [175, 15] on span "Search across Zorro..." at bounding box center [177, 15] width 65 height 10
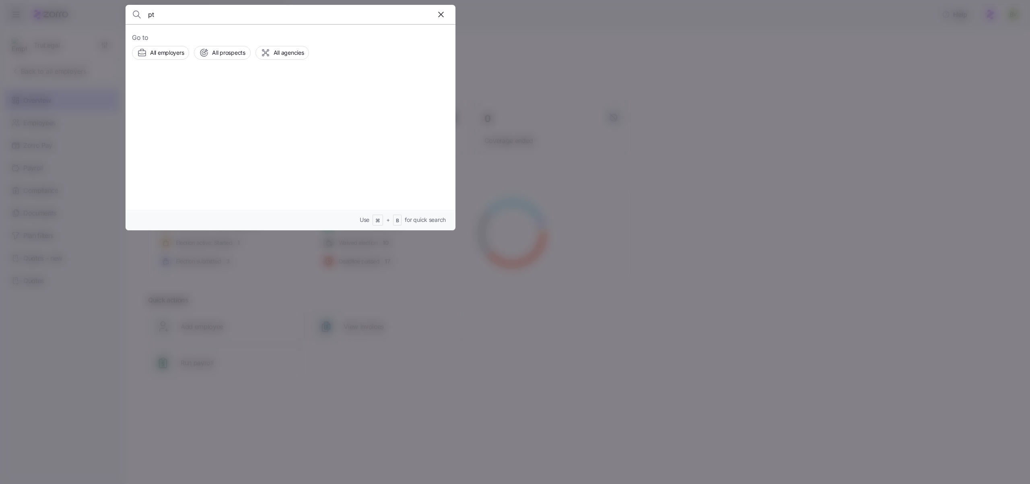
type input "p"
type input "s"
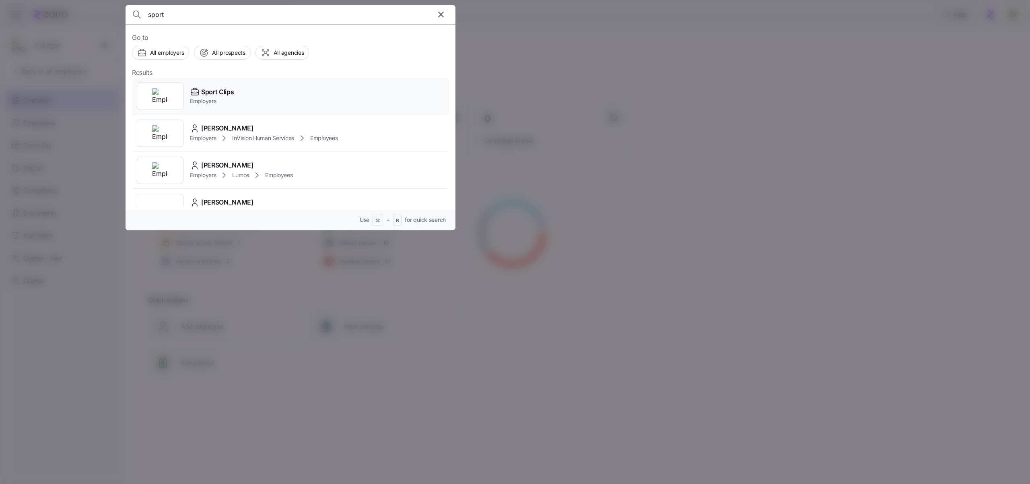
type input "sport"
click at [162, 99] on img at bounding box center [160, 96] width 16 height 16
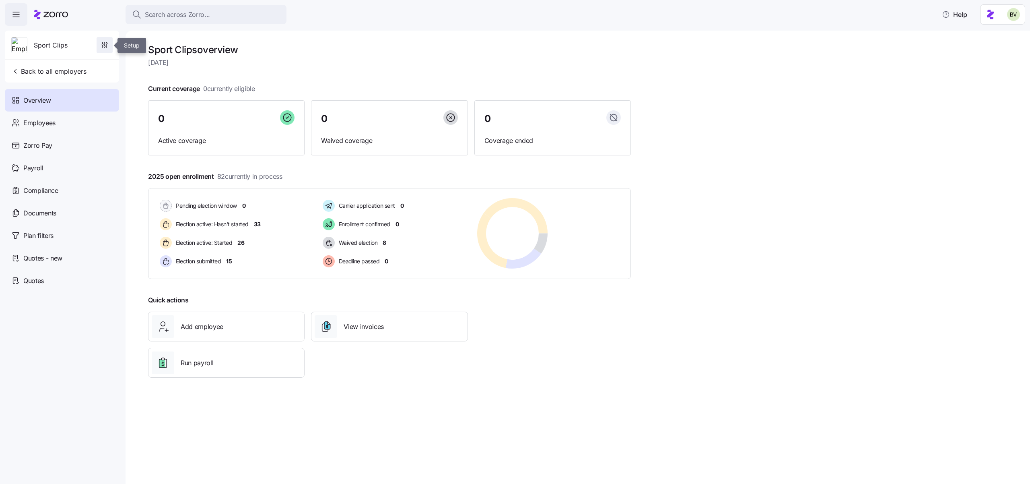
click at [103, 43] on icon "button" at bounding box center [103, 42] width 0 height 1
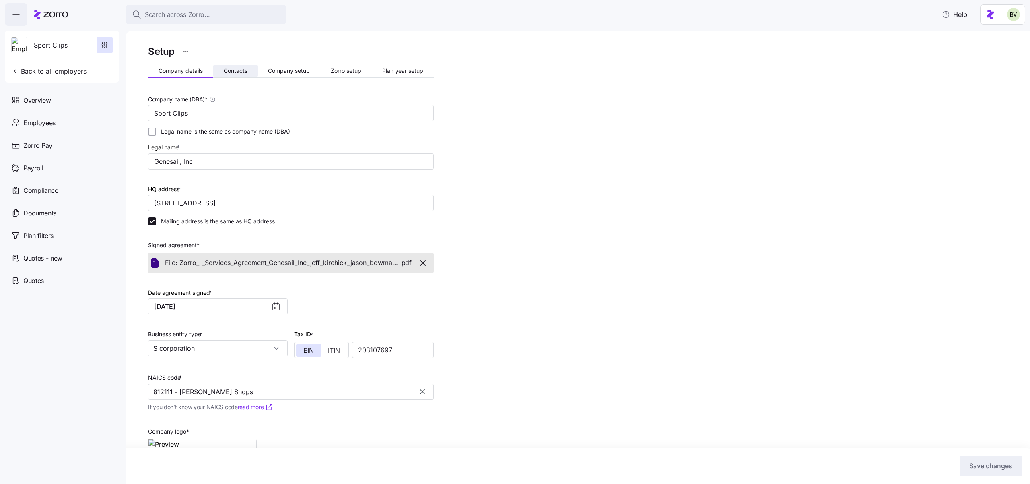
click at [237, 65] on button "Contacts" at bounding box center [235, 71] width 45 height 12
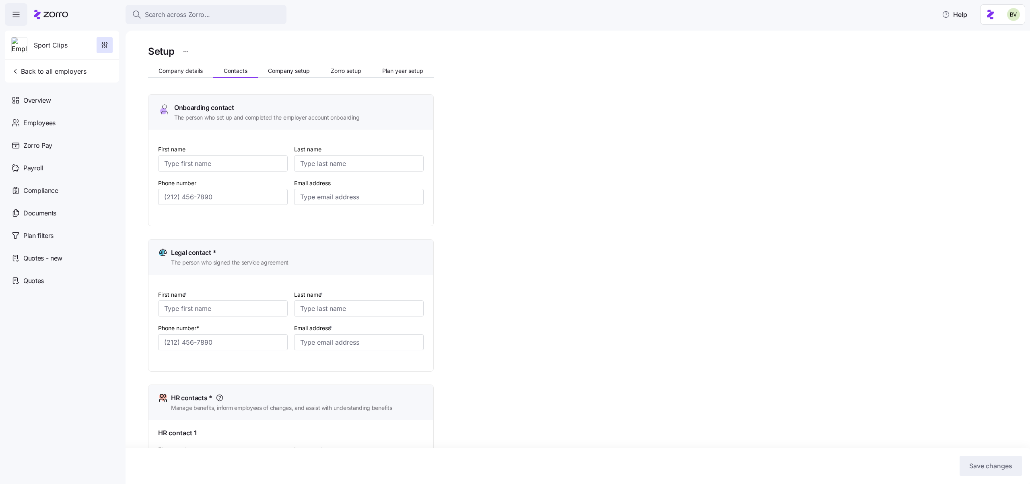
type input "Jason"
type input "Bowman"
type input "jason@genesail.com"
type input "Printer"
type input "Magpantay"
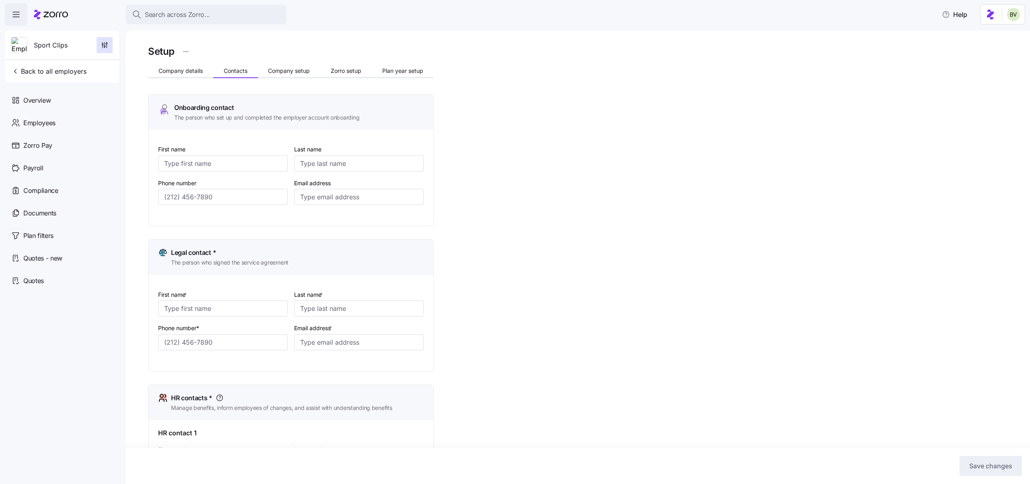
type input "printer@genesail.com"
type input "Alyssa"
type input "Bowman"
type input "billing@genesail.com"
type input "(208) 859-9358"
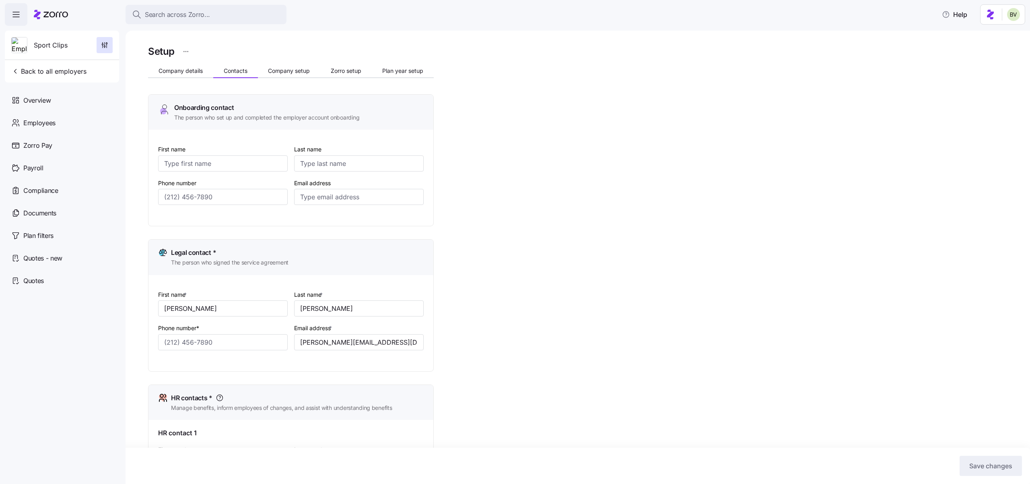
type input "(208) 671-1122"
type input "(208) 870-5435"
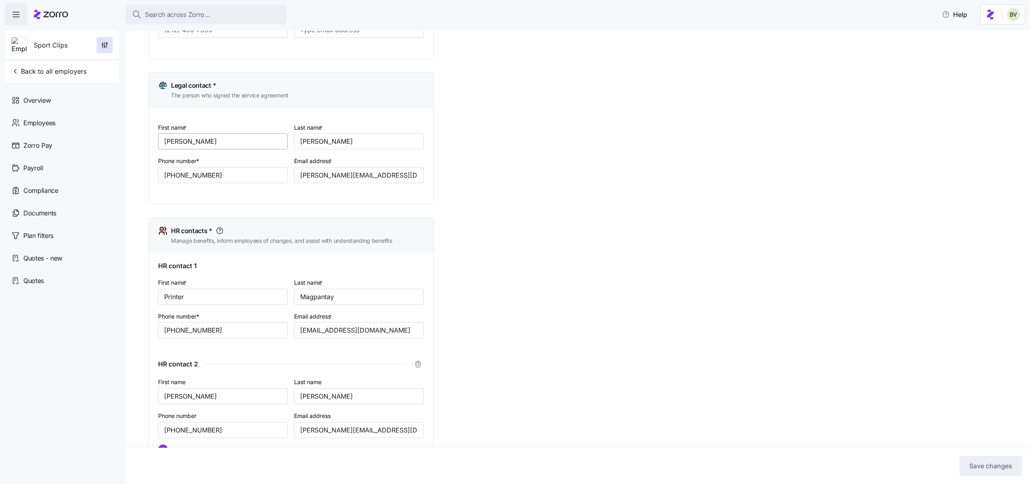
scroll to position [189, 0]
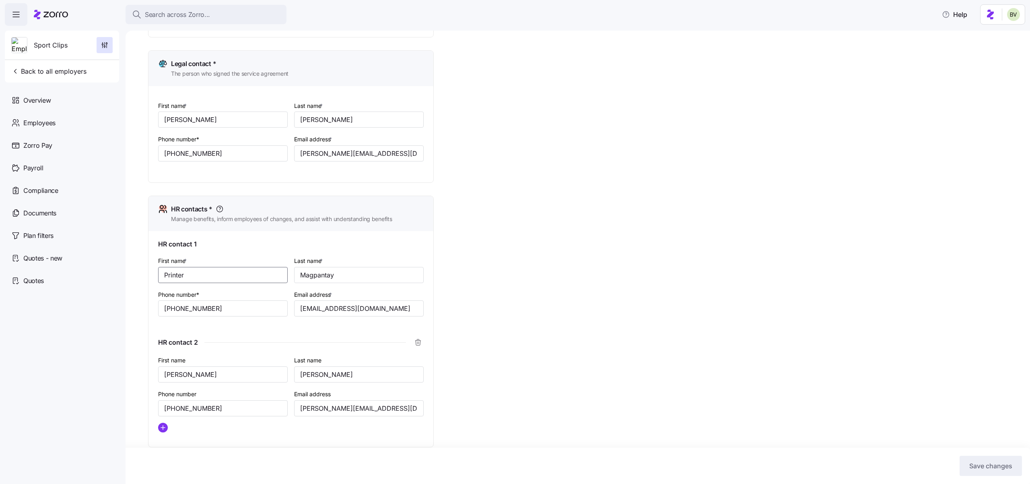
click at [246, 275] on input "Printer" at bounding box center [223, 275] width 130 height 16
click at [301, 310] on input "printer@genesail.com" at bounding box center [359, 308] width 130 height 16
click at [493, 291] on div "Setup Company details Contacts Company setup Zorro setup Plan year setup Onboar…" at bounding box center [583, 253] width 871 height 796
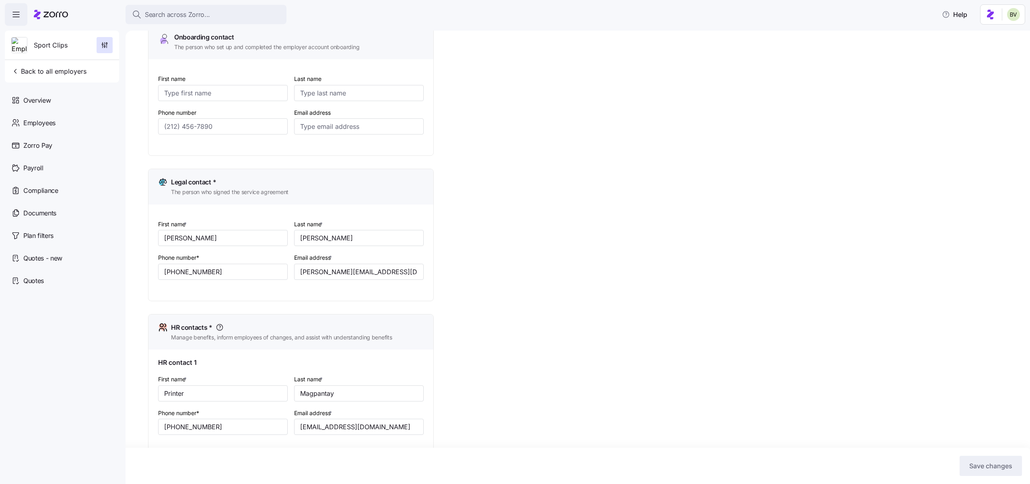
scroll to position [0, 0]
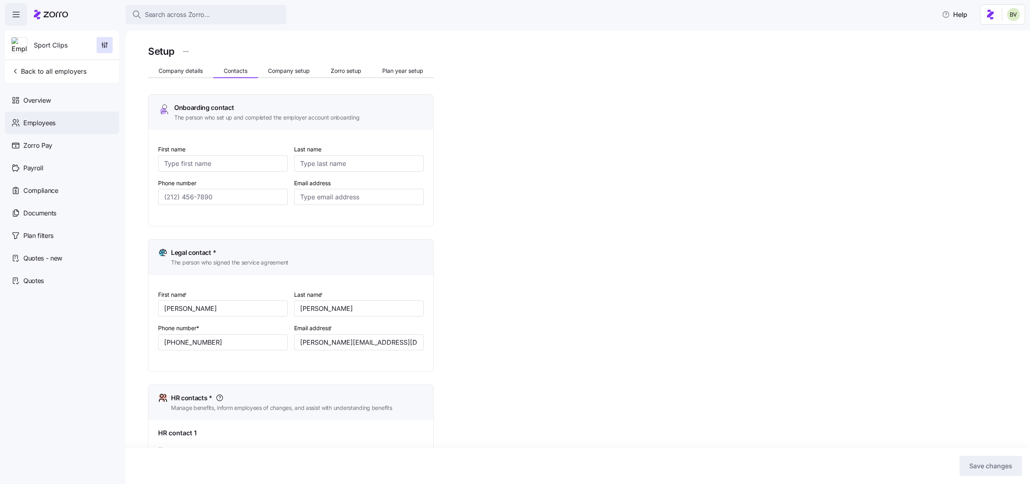
click at [74, 129] on div "Employees" at bounding box center [62, 122] width 114 height 23
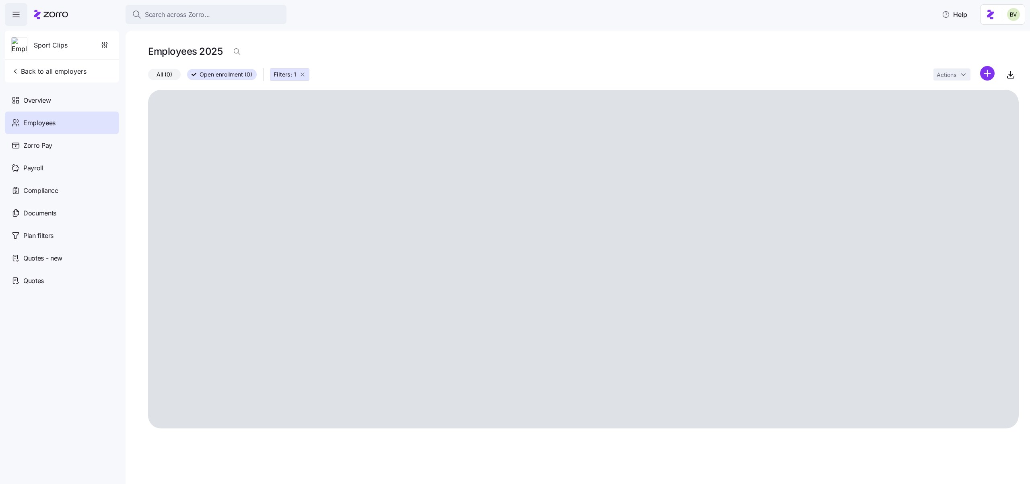
click at [304, 74] on icon "button" at bounding box center [302, 74] width 6 height 6
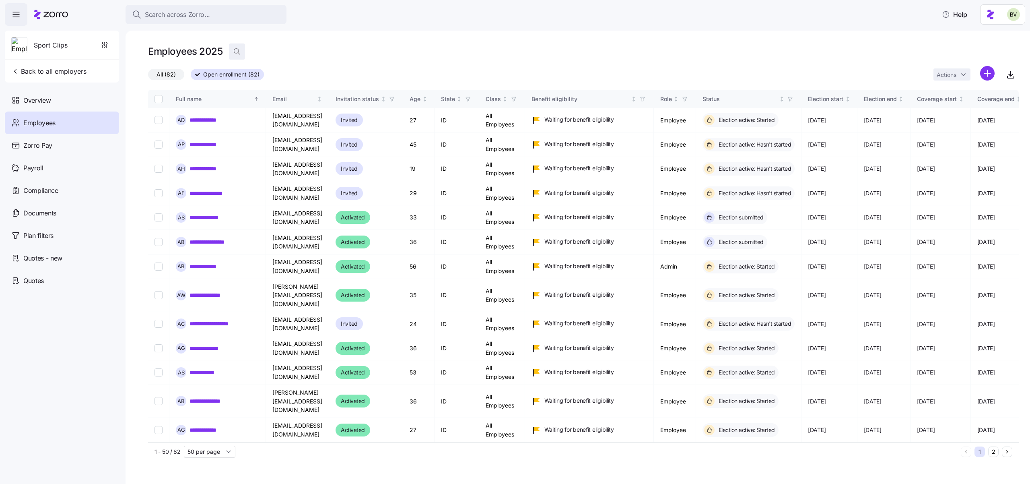
click at [235, 49] on icon "button" at bounding box center [237, 51] width 8 height 8
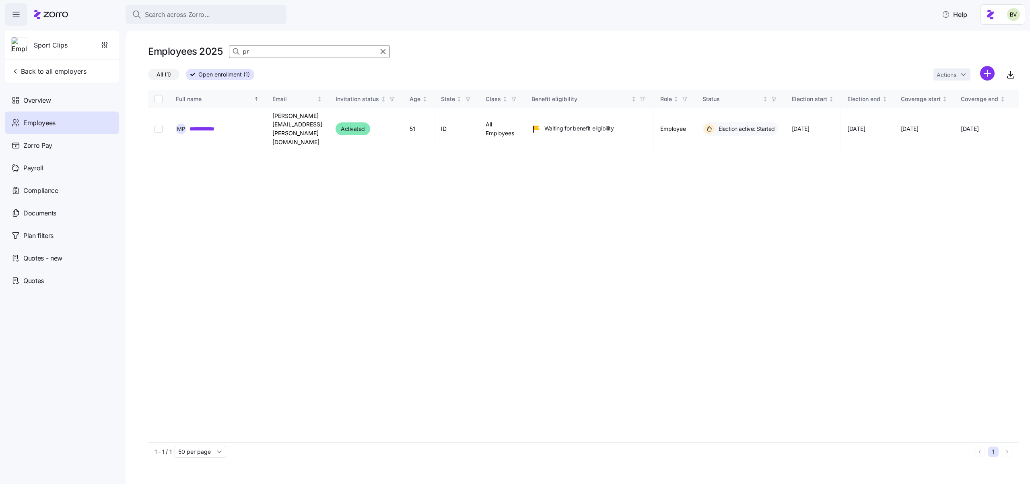
type input "p"
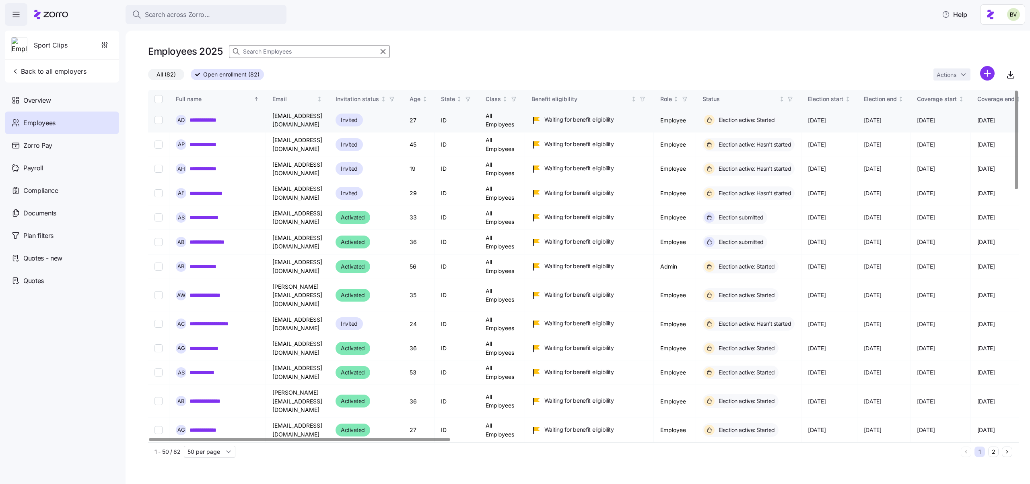
click at [201, 118] on link "**********" at bounding box center [207, 120] width 35 height 8
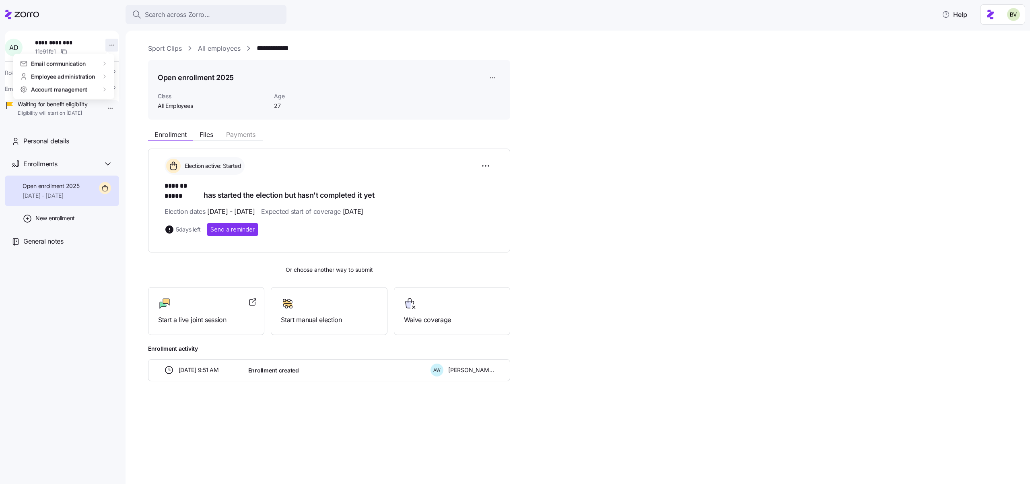
click at [106, 45] on html "**********" at bounding box center [515, 239] width 1030 height 479
click at [131, 37] on html "**********" at bounding box center [515, 239] width 1030 height 479
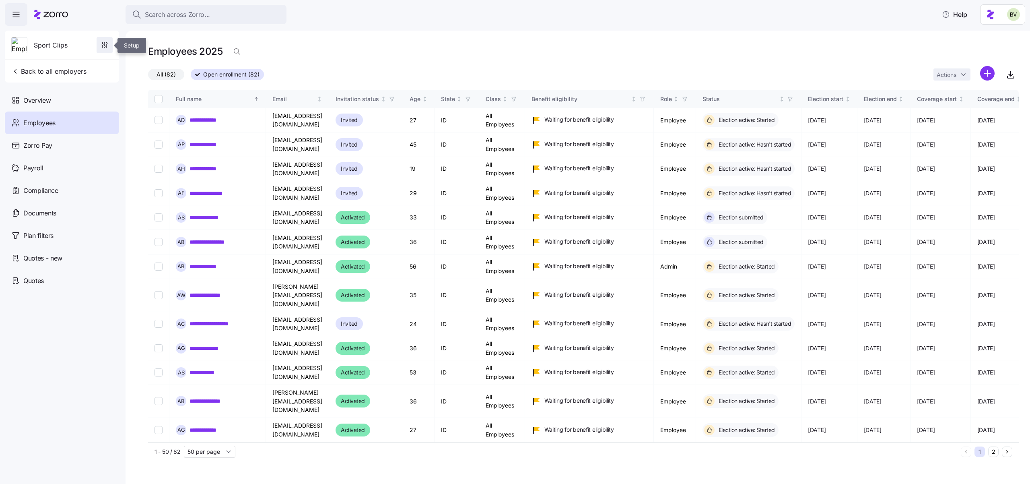
click at [107, 46] on icon "button" at bounding box center [105, 45] width 8 height 8
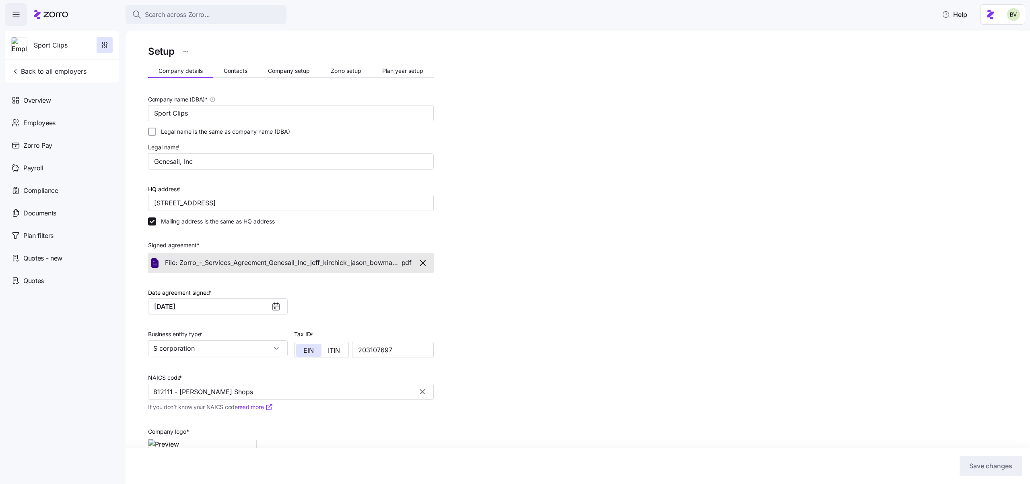
click at [227, 59] on div "Setup" at bounding box center [291, 51] width 286 height 16
click at [233, 71] on span "Contacts" at bounding box center [236, 71] width 24 height 6
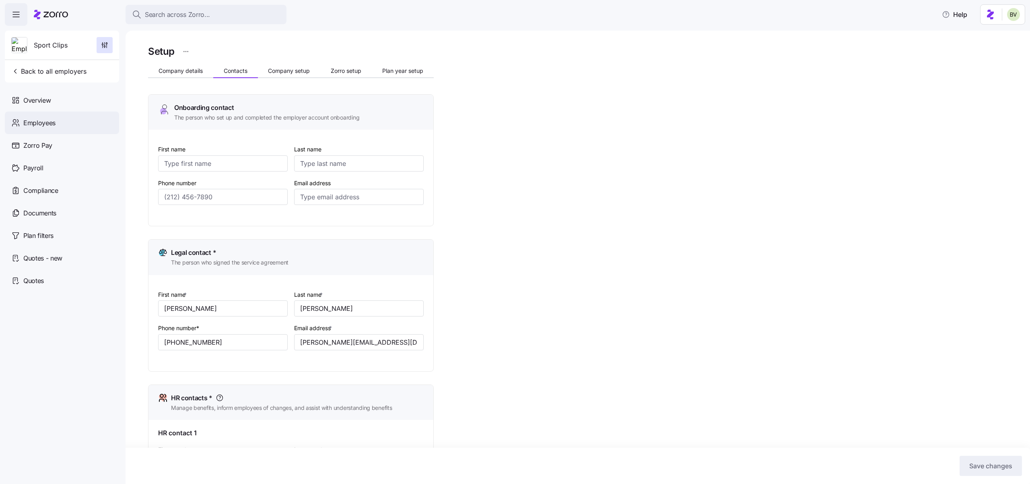
click at [61, 120] on div "Employees" at bounding box center [62, 122] width 114 height 23
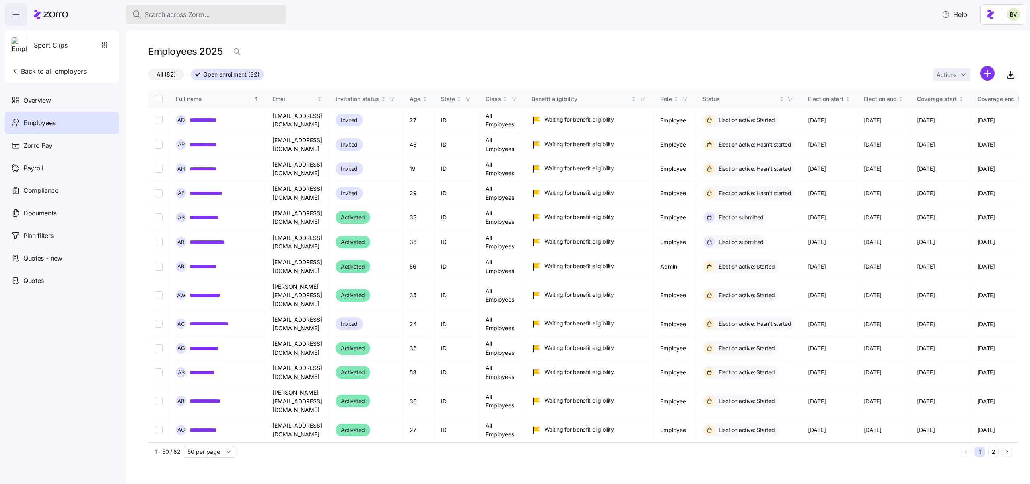
click at [192, 14] on span "Search across Zorro..." at bounding box center [177, 15] width 65 height 10
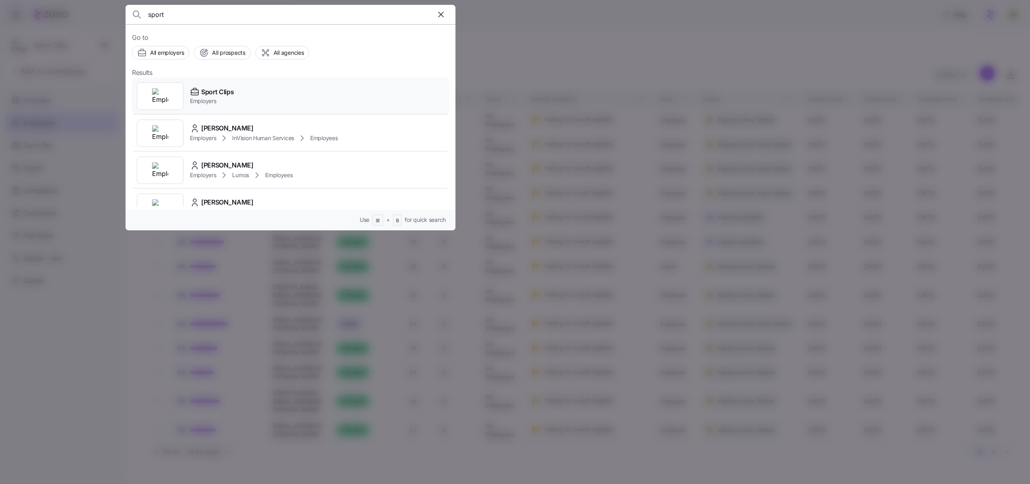
type input "sport"
click at [173, 91] on div at bounding box center [160, 96] width 47 height 27
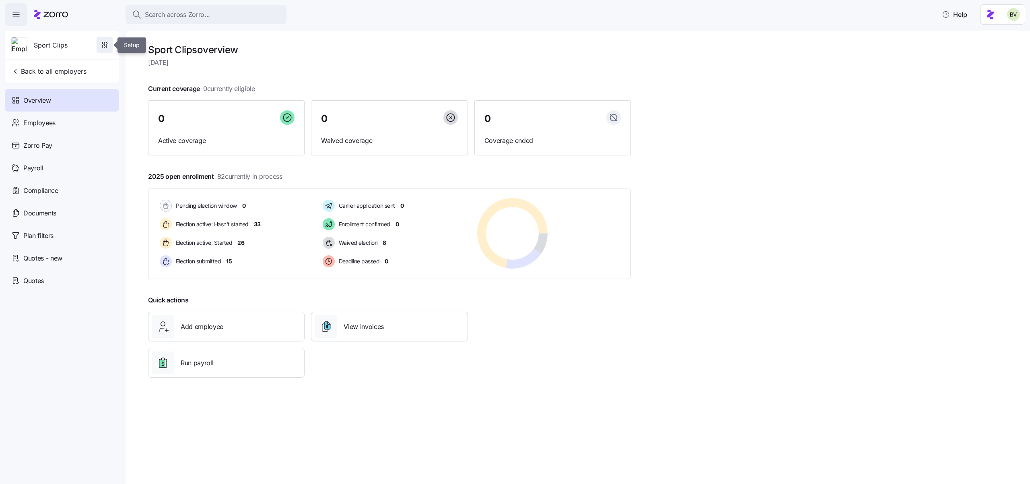
click at [101, 45] on icon "button" at bounding box center [105, 45] width 8 height 8
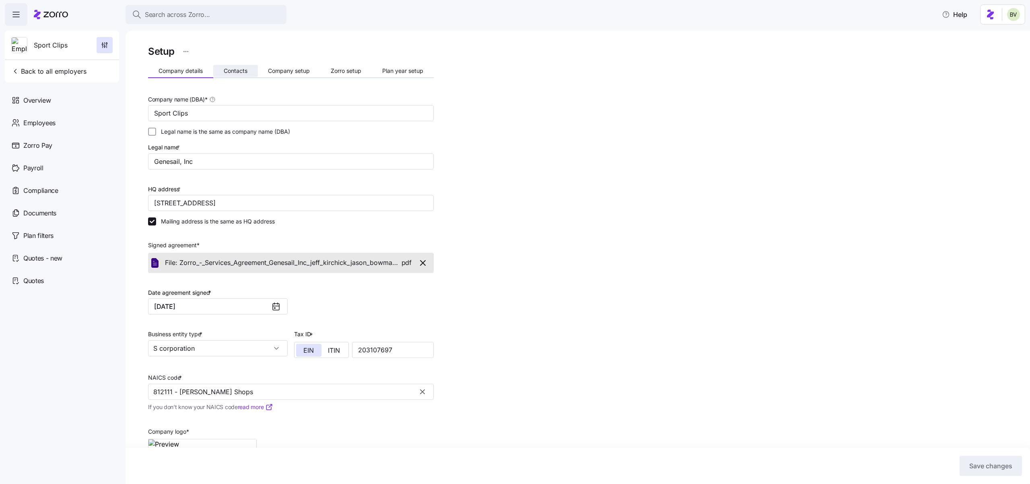
click at [233, 70] on span "Contacts" at bounding box center [236, 71] width 24 height 6
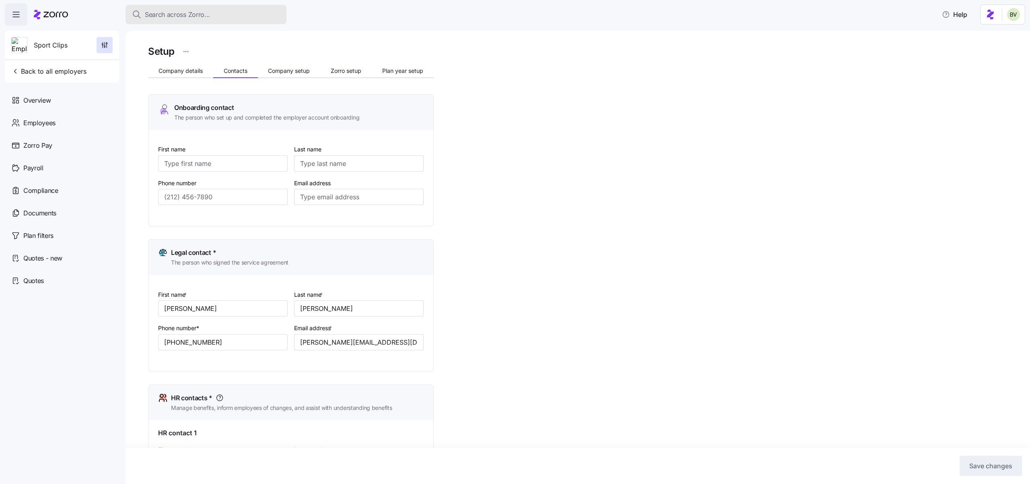
click at [210, 15] on div "Search across Zorro..." at bounding box center [206, 15] width 148 height 10
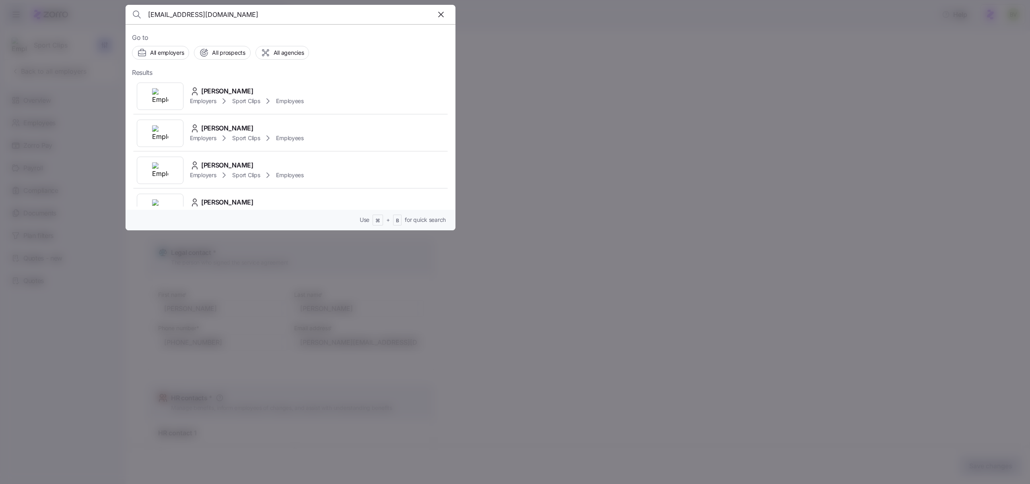
type input "printer@genesail.com"
click at [232, 19] on input "printer@genesail.com" at bounding box center [251, 14] width 206 height 19
click at [499, 66] on div at bounding box center [515, 242] width 1030 height 484
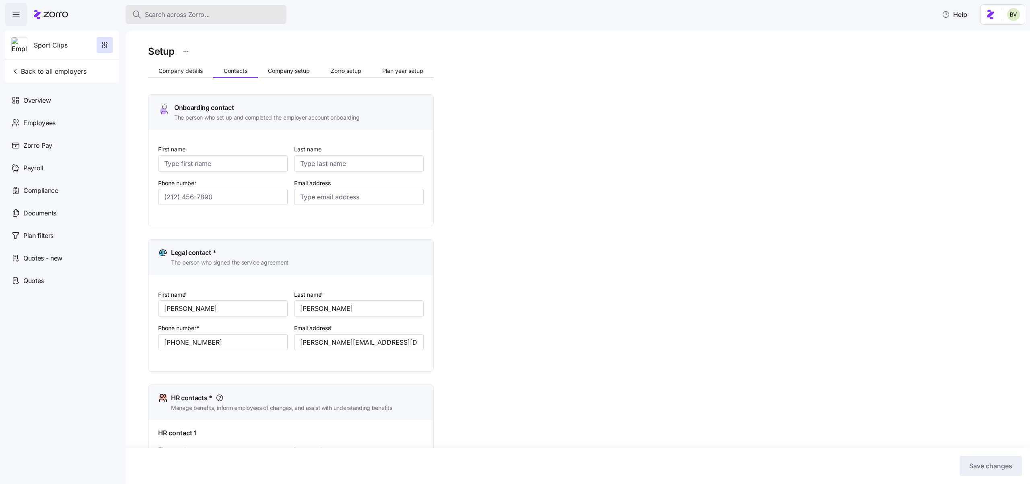
click at [231, 10] on div "Search across Zorro..." at bounding box center [206, 15] width 148 height 10
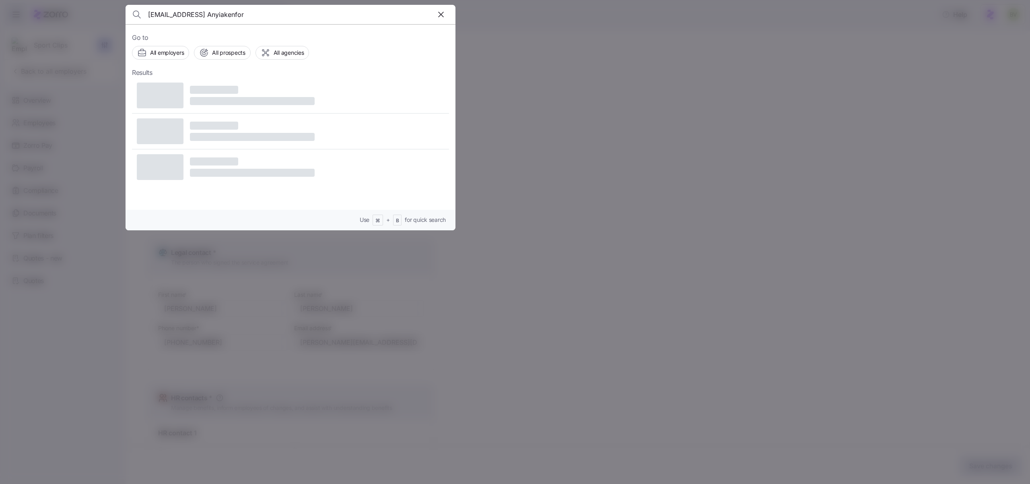
click at [278, 10] on input "printer@genesail.comStella Anyiakenfor" at bounding box center [251, 14] width 206 height 19
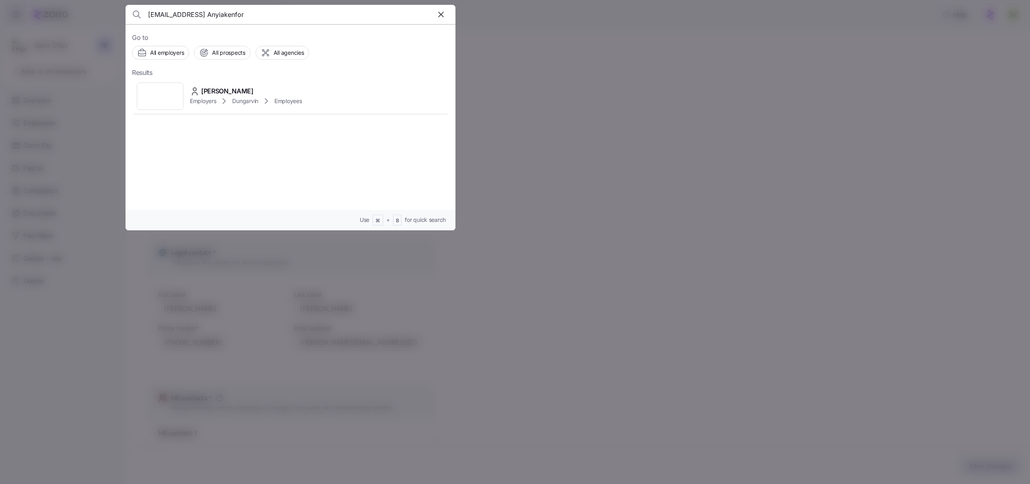
click at [278, 10] on input "printer@genesail.comStella Anyiakenfor" at bounding box center [251, 14] width 206 height 19
type input "Stella Anyiakenfor"
click at [166, 89] on img at bounding box center [160, 96] width 16 height 16
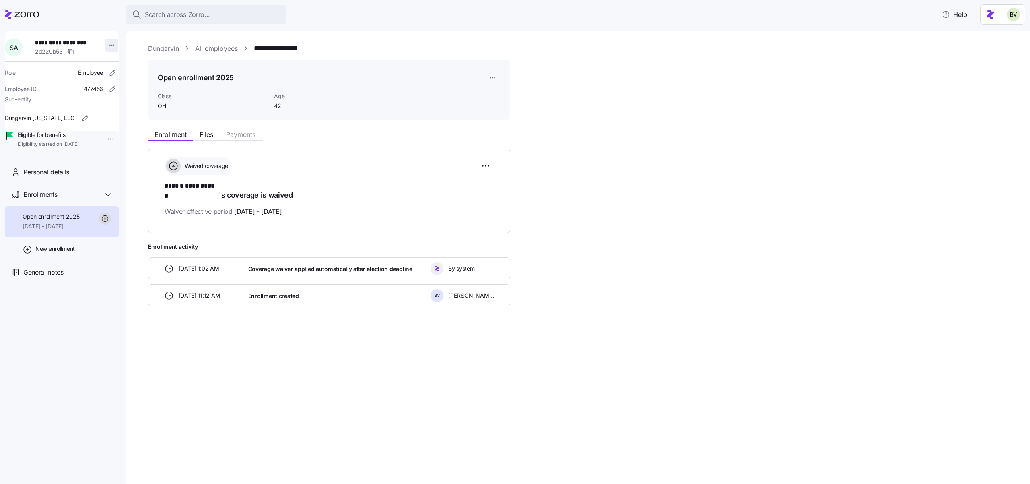
click at [106, 47] on html "**********" at bounding box center [515, 239] width 1030 height 479
click at [135, 98] on div "Log in as" at bounding box center [129, 102] width 24 height 9
click at [170, 15] on span "Search across Zorro..." at bounding box center [177, 15] width 65 height 10
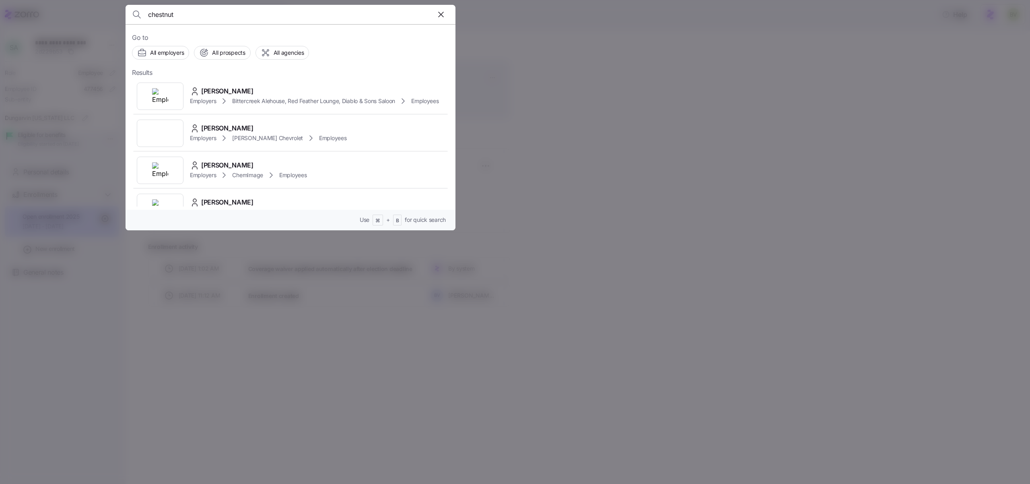
type input "chestnut"
click at [164, 103] on img at bounding box center [160, 96] width 16 height 16
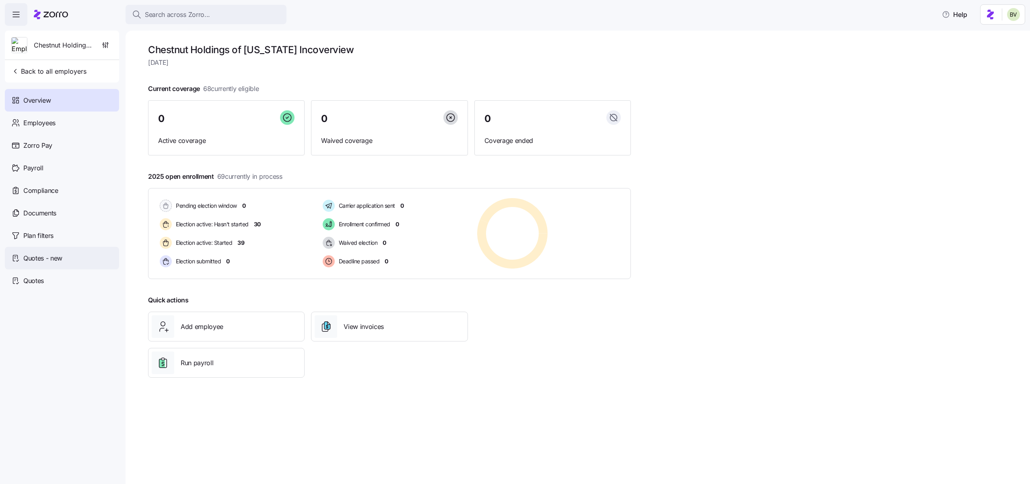
click at [48, 252] on div "Quotes - new" at bounding box center [62, 258] width 114 height 23
click at [46, 240] on div "Plan filters" at bounding box center [62, 235] width 114 height 23
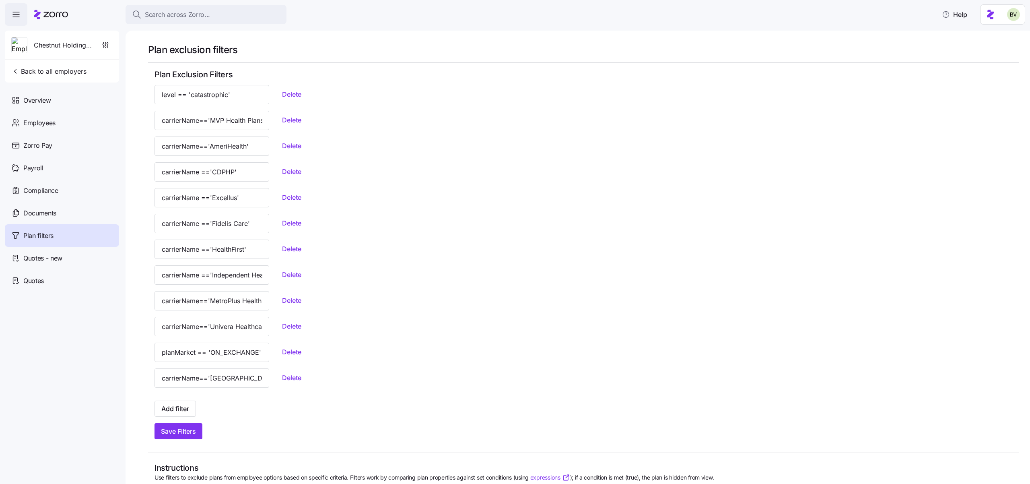
scroll to position [35, 0]
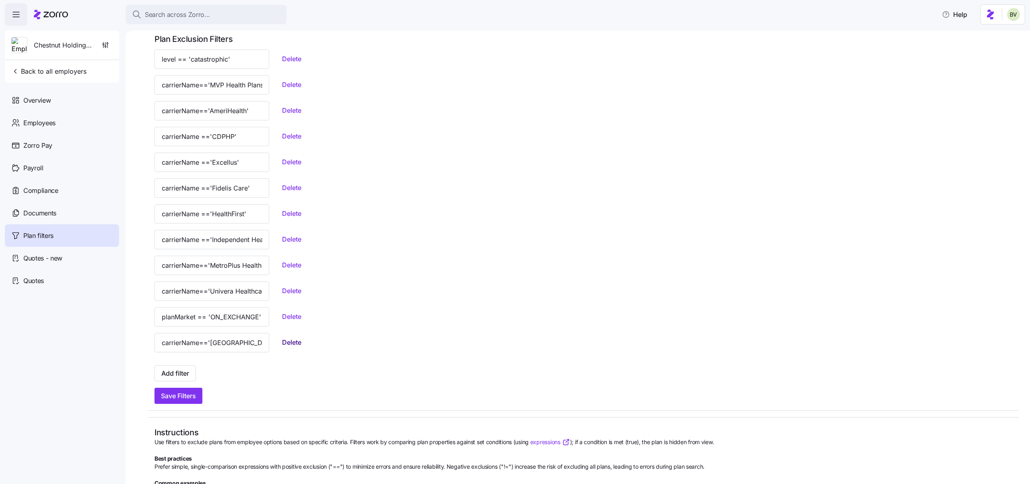
click at [282, 346] on span "Delete" at bounding box center [291, 342] width 19 height 10
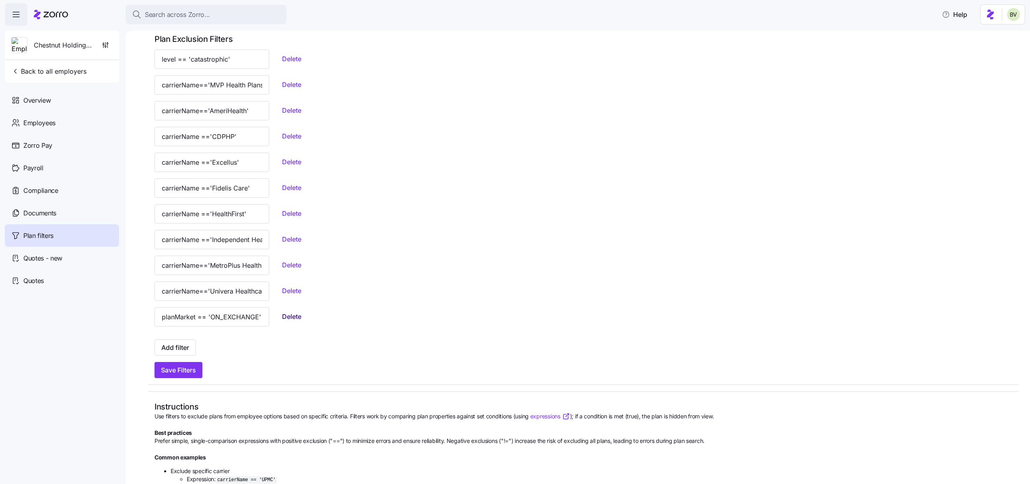
click at [282, 318] on span "Delete" at bounding box center [291, 316] width 19 height 10
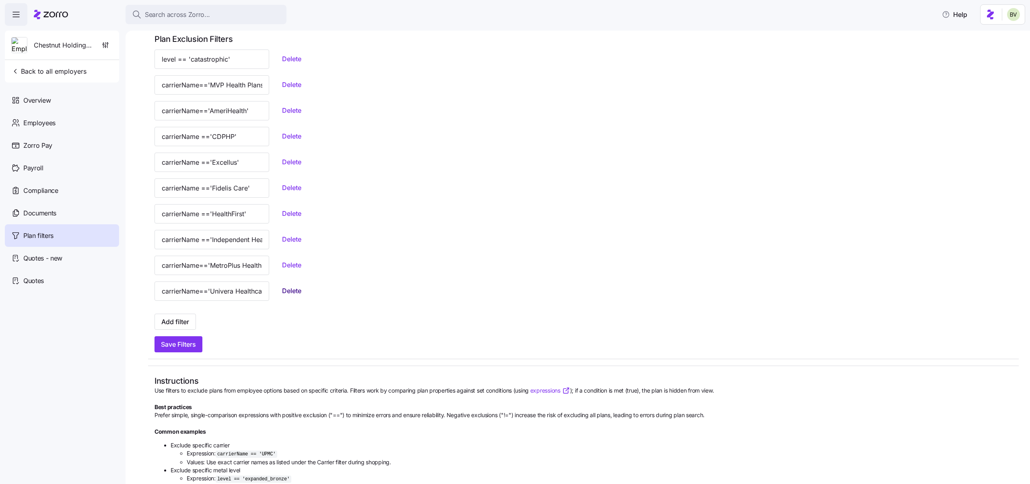
click at [282, 293] on span "Delete" at bounding box center [291, 291] width 19 height 10
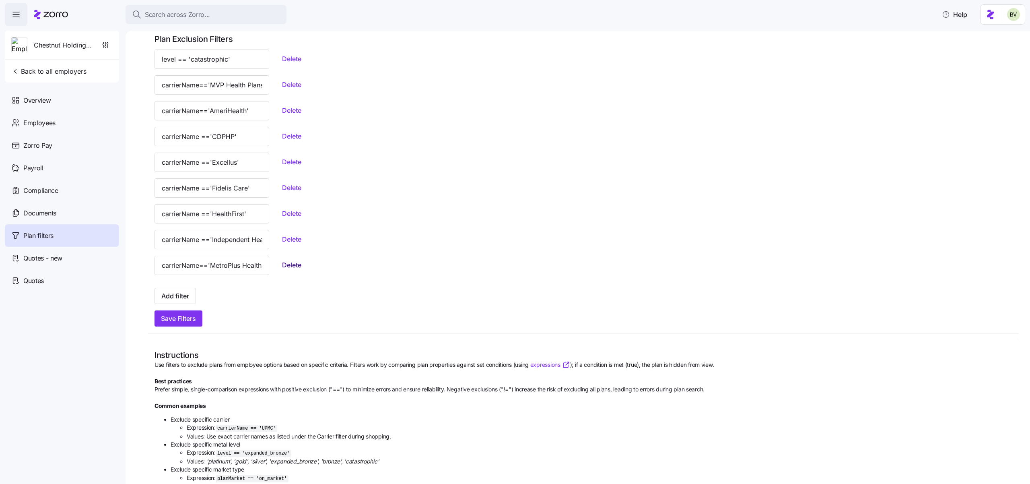
click at [282, 265] on span "Delete" at bounding box center [291, 265] width 19 height 10
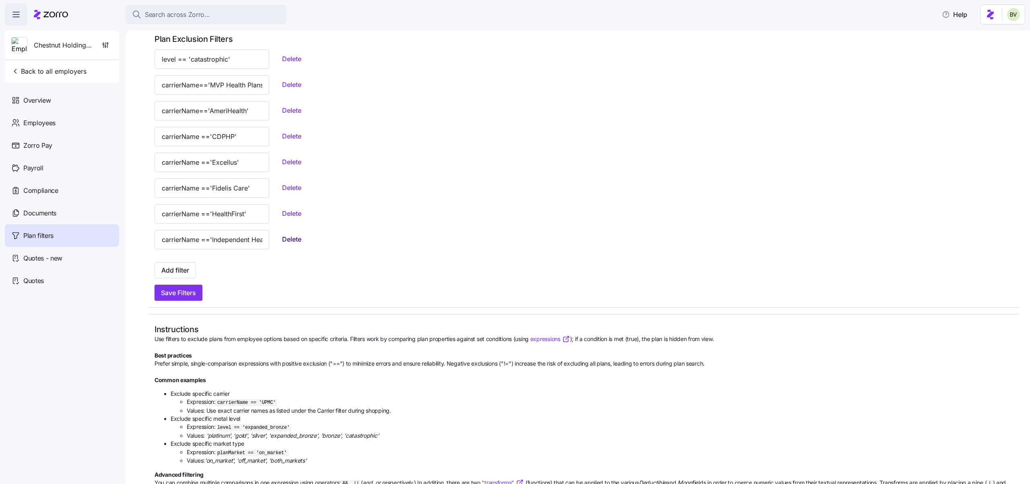
click at [282, 238] on span "Delete" at bounding box center [291, 239] width 19 height 10
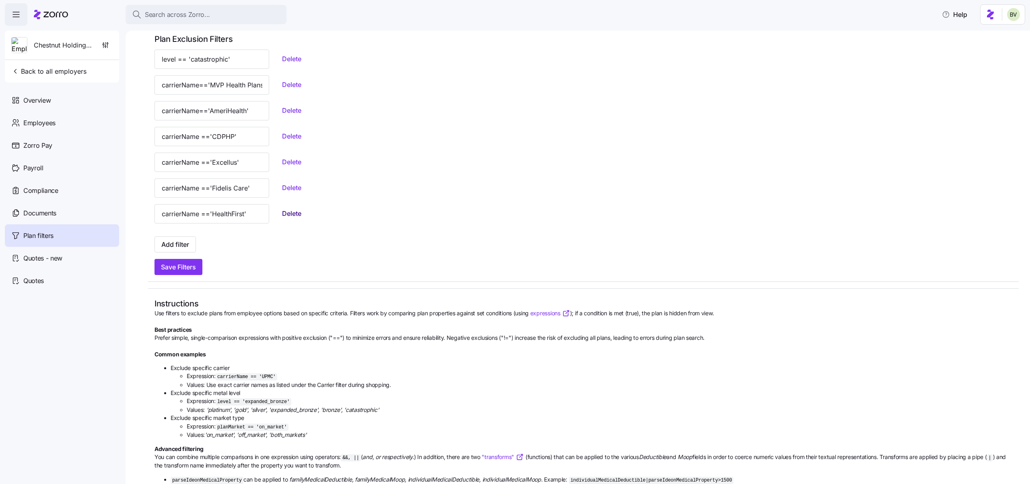
click at [282, 214] on span "Delete" at bounding box center [291, 213] width 19 height 10
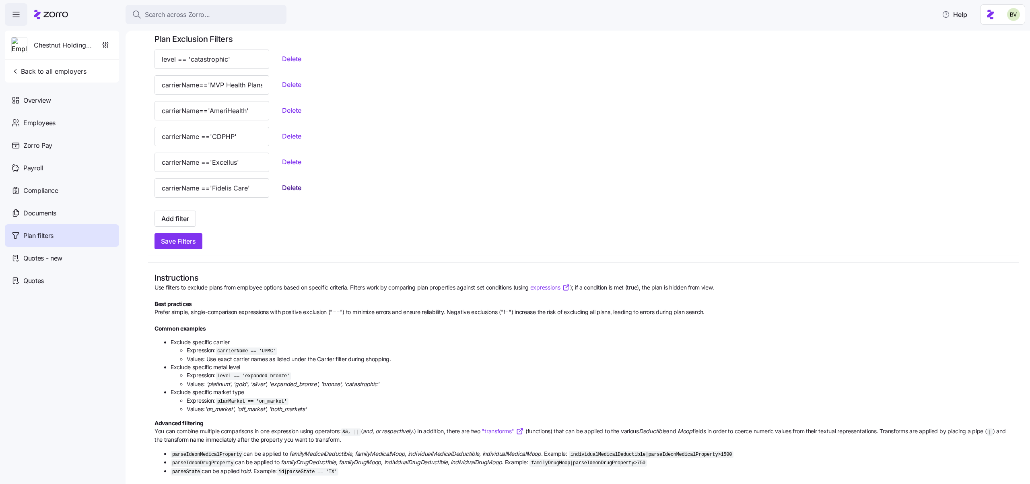
click at [282, 188] on span "Delete" at bounding box center [291, 188] width 19 height 10
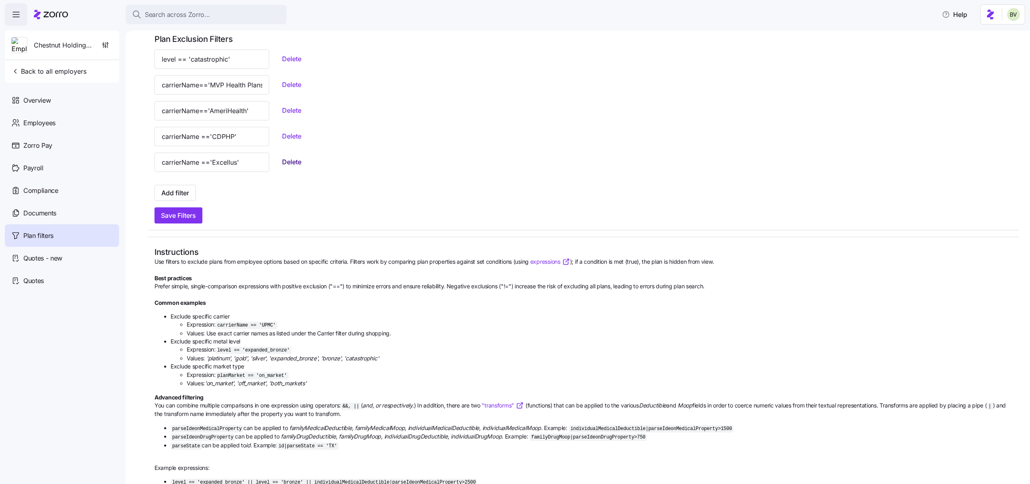
click at [282, 163] on span "Delete" at bounding box center [291, 162] width 19 height 10
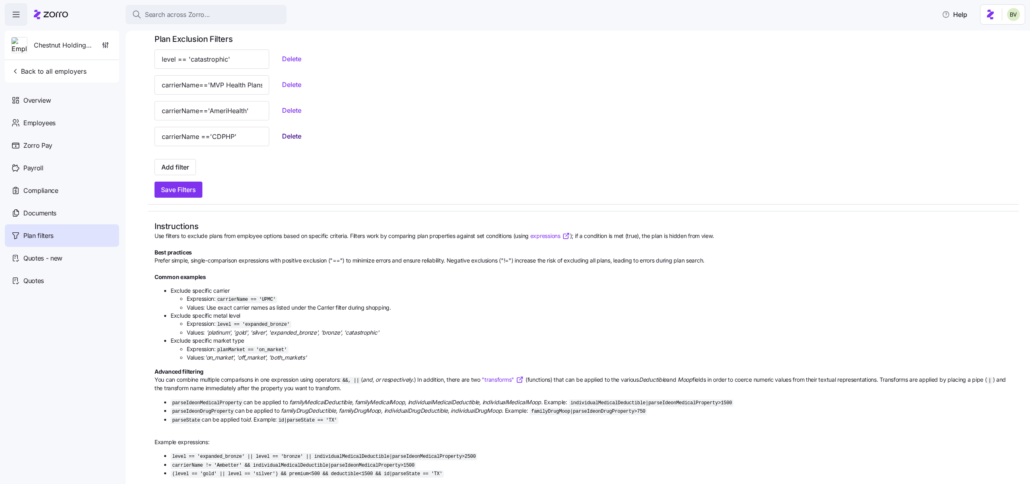
click at [276, 141] on button "Delete" at bounding box center [292, 136] width 32 height 14
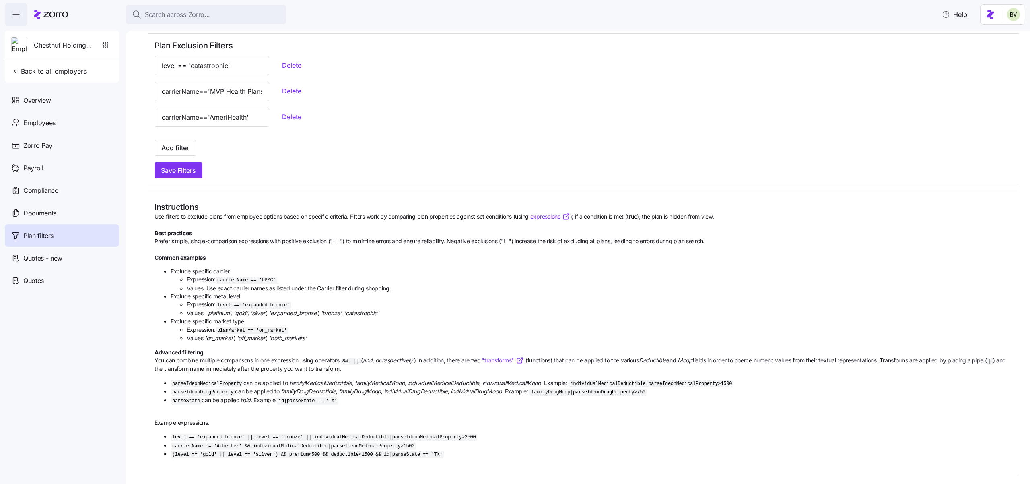
scroll to position [25, 0]
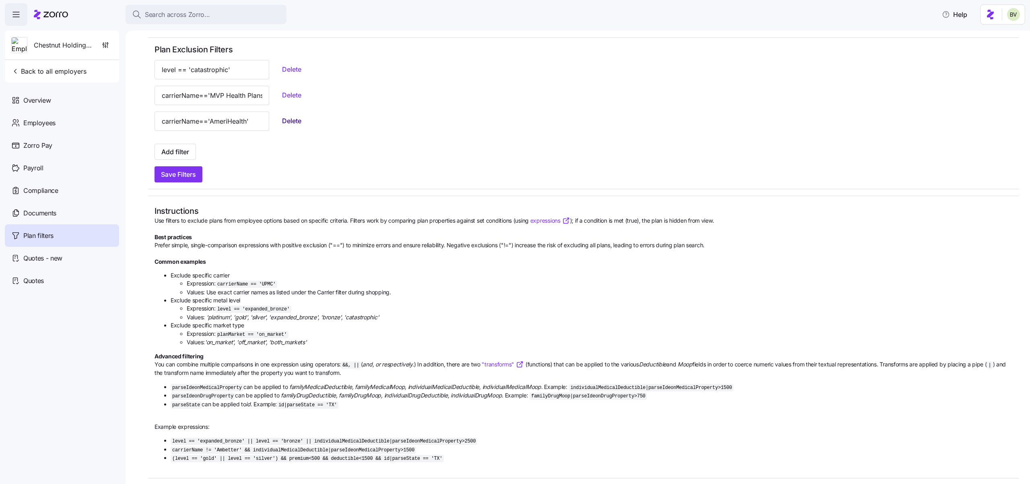
click at [276, 115] on button "Delete" at bounding box center [292, 120] width 32 height 14
click at [282, 118] on span "Delete" at bounding box center [291, 120] width 19 height 10
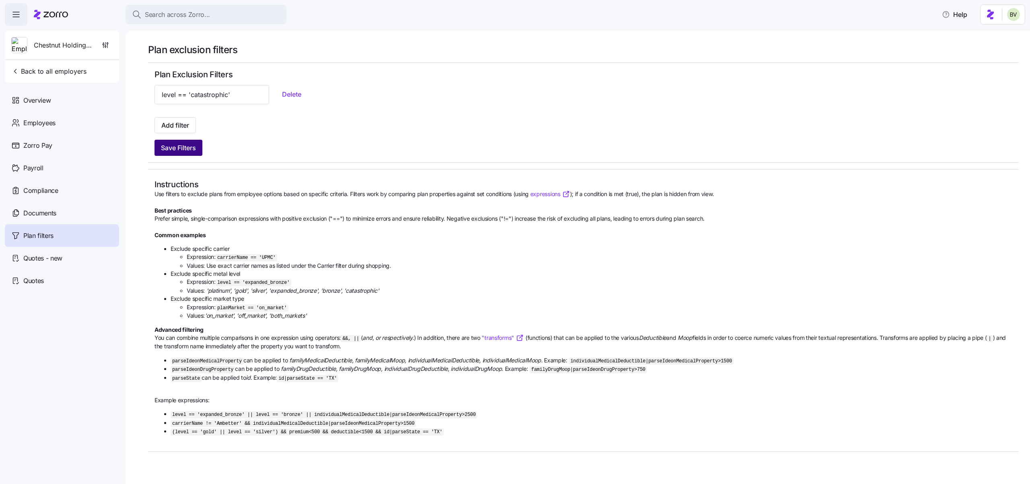
click at [186, 149] on span "Save Filters" at bounding box center [178, 148] width 35 height 10
